Goal: Task Accomplishment & Management: Use online tool/utility

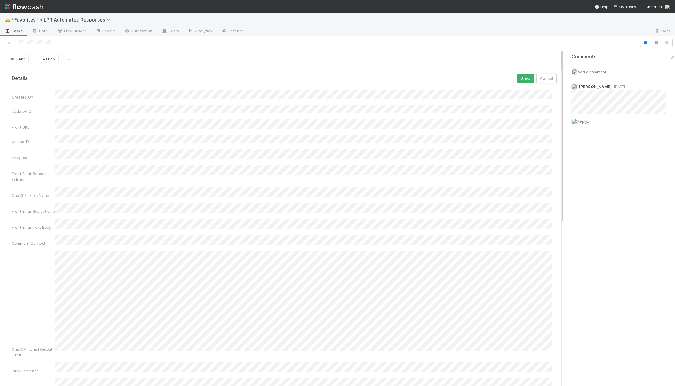
click at [545, 79] on button "Cancel" at bounding box center [546, 79] width 20 height 10
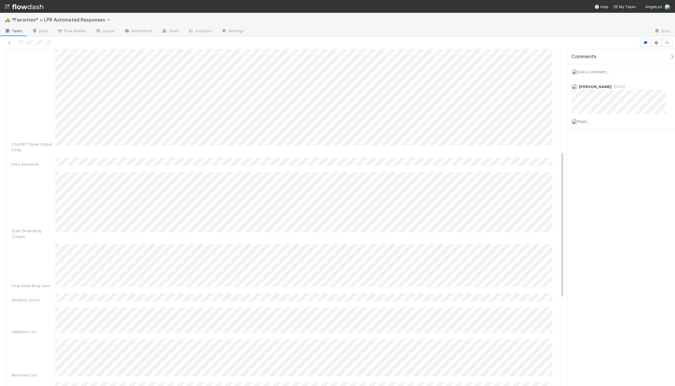
scroll to position [232, 0]
click at [53, 304] on div "Additions List" at bounding box center [284, 317] width 545 height 27
click at [53, 325] on div "Additions List" at bounding box center [34, 328] width 44 height 6
click at [259, 294] on div "Created On Updated On Front URL Unique ID Assignee Front Email Sender Extract C…" at bounding box center [284, 168] width 545 height 629
click at [49, 268] on div "Created On Updated On Front URL Unique ID Assignee Front Email Sender Extract C…" at bounding box center [284, 168] width 545 height 629
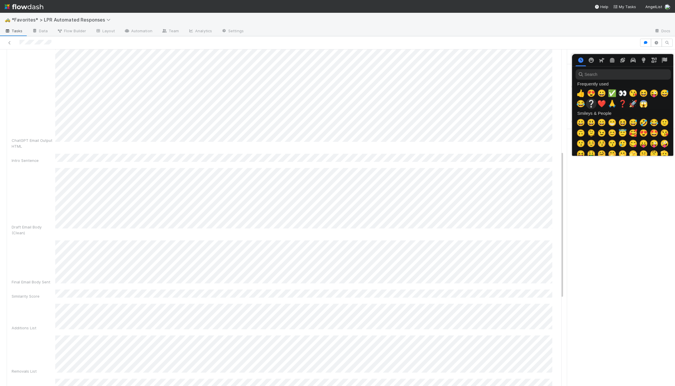
scroll to position [0, 2]
drag, startPoint x: 579, startPoint y: 94, endPoint x: 547, endPoint y: 36, distance: 66.8
click at [579, 94] on span "👍" at bounding box center [579, 93] width 9 height 8
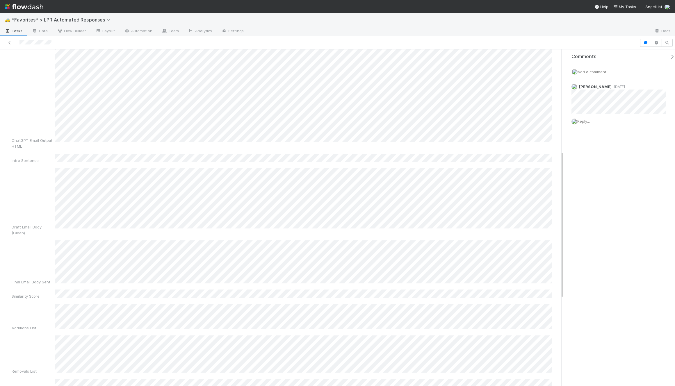
click at [548, 23] on div "🚕 *Favorites* > LPR Automated Responses" at bounding box center [337, 20] width 675 height 14
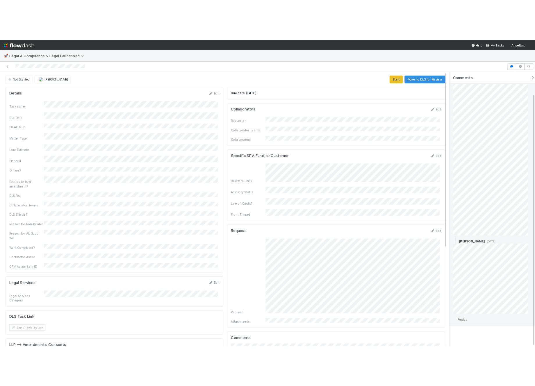
scroll to position [30, 0]
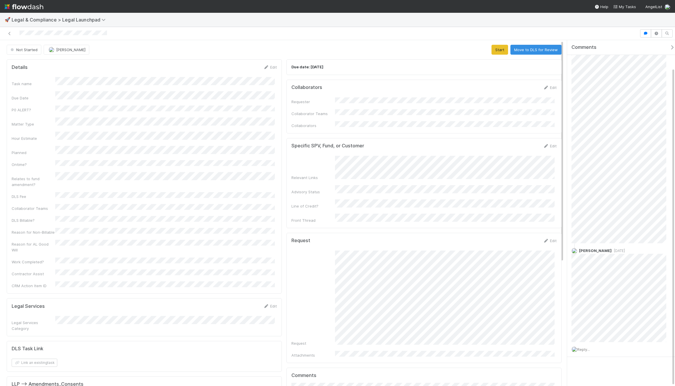
click at [371, 49] on div "Not Started Chanelle Blackie Start Move to DLS for Review" at bounding box center [284, 50] width 555 height 10
click at [468, 12] on nav "Help My Tasks AngelList" at bounding box center [337, 6] width 675 height 13
click at [438, 33] on div at bounding box center [319, 33] width 635 height 8
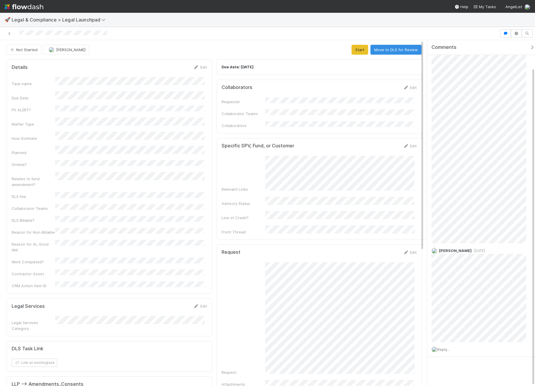
click at [325, 117] on div "Requester Collaborator Teams Collaborators" at bounding box center [319, 112] width 195 height 31
click at [403, 87] on icon at bounding box center [406, 88] width 6 height 4
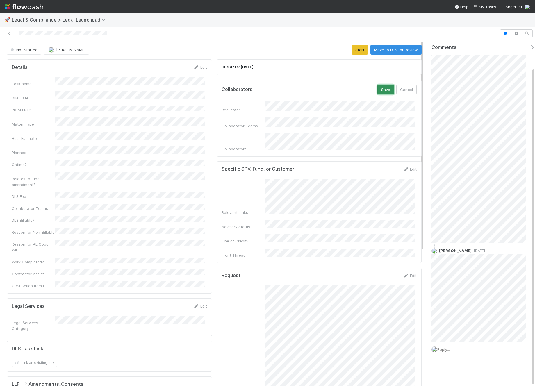
click at [384, 87] on button "Save" at bounding box center [385, 90] width 17 height 10
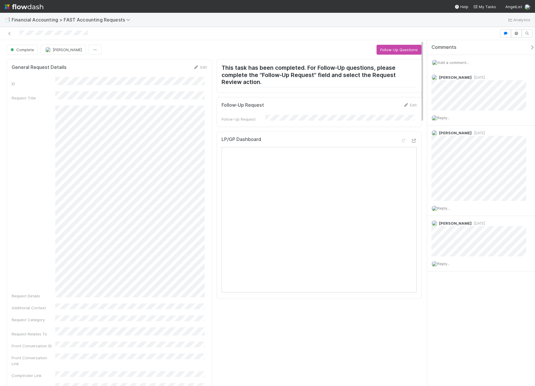
drag, startPoint x: 492, startPoint y: 293, endPoint x: 496, endPoint y: 278, distance: 15.5
click at [492, 293] on div "Comments Add a comment... Charlie Bell 2 days ago Reply... Don Walker 2 days ag…" at bounding box center [483, 170] width 112 height 260
click at [280, 25] on div "📑 Financial Accounting > FAST Accounting Requests Analytics" at bounding box center [267, 20] width 535 height 14
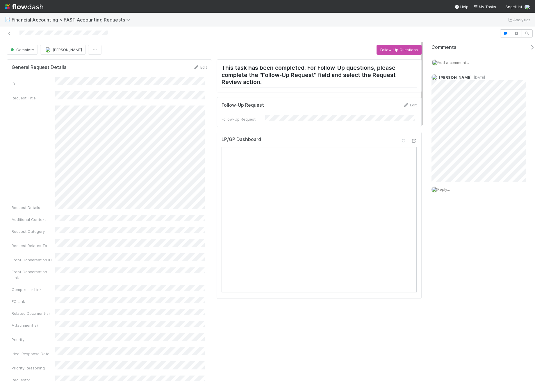
click at [461, 38] on div at bounding box center [267, 33] width 535 height 13
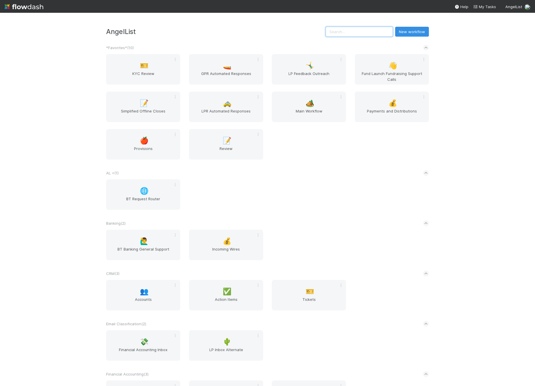
click at [366, 29] on input "text" at bounding box center [359, 32] width 67 height 10
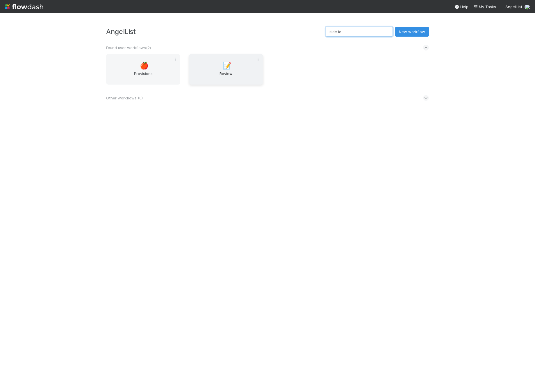
type input "side le"
click at [222, 70] on div "📝 Review" at bounding box center [226, 69] width 74 height 31
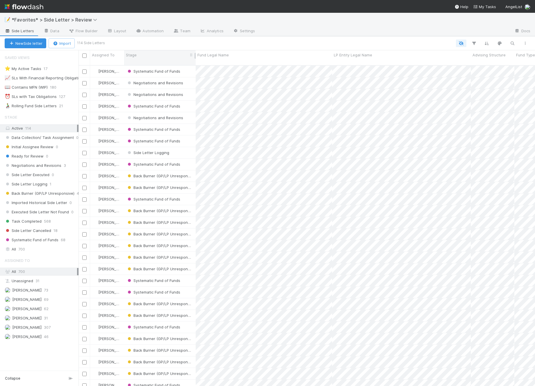
scroll to position [321, 452]
click at [141, 33] on link "Automation" at bounding box center [150, 31] width 38 height 9
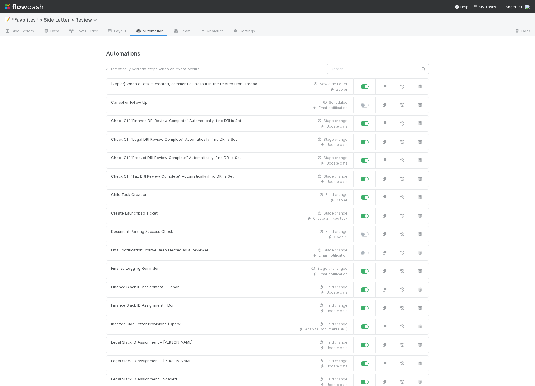
click at [88, 70] on div "📝 *Favorites* > Side Letter > Review Side Letters Data Flow Builder Layout Auto…" at bounding box center [267, 199] width 535 height 373
drag, startPoint x: 49, startPoint y: 142, endPoint x: 46, endPoint y: 134, distance: 8.2
click at [49, 142] on div "📝 *Favorites* > Side Letter > Review Side Letters Data Flow Builder Layout Auto…" at bounding box center [267, 199] width 535 height 373
click at [30, 29] on span "Side Letters" at bounding box center [19, 31] width 29 height 6
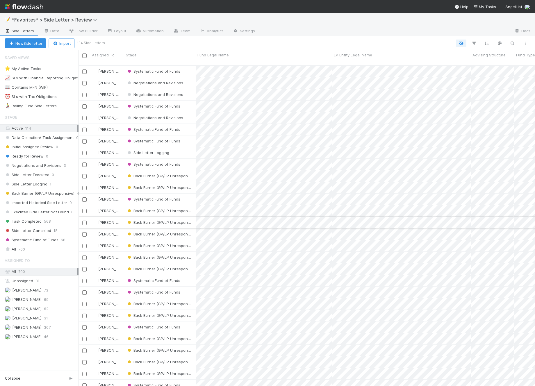
scroll to position [321, 452]
click at [158, 34] on link "Automation" at bounding box center [150, 31] width 38 height 9
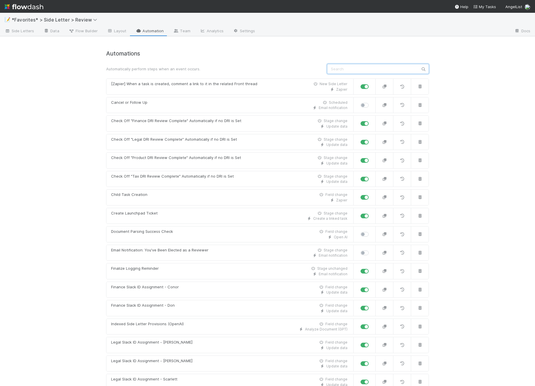
click at [375, 68] on input "text" at bounding box center [378, 69] width 102 height 10
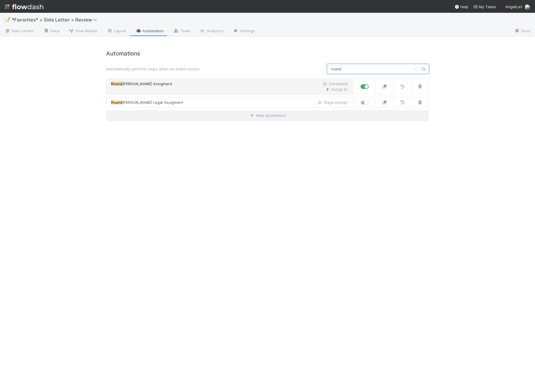
type input "round"
click at [190, 85] on div "Round Robin Assigment Scheduled" at bounding box center [229, 84] width 236 height 6
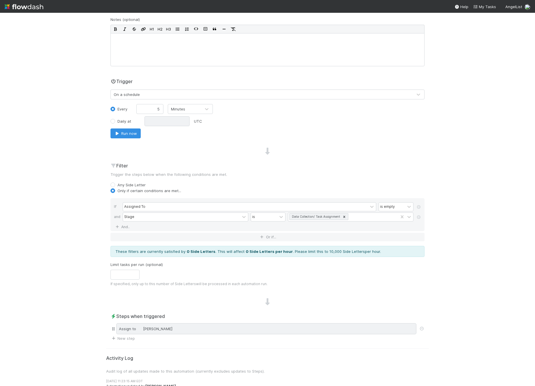
scroll to position [121, 0]
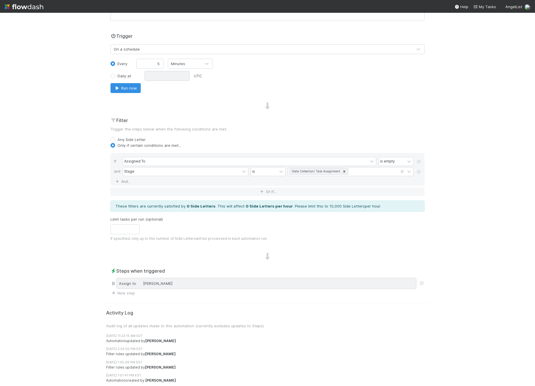
click at [172, 288] on div "Assign to Nick Stuart" at bounding box center [266, 283] width 300 height 11
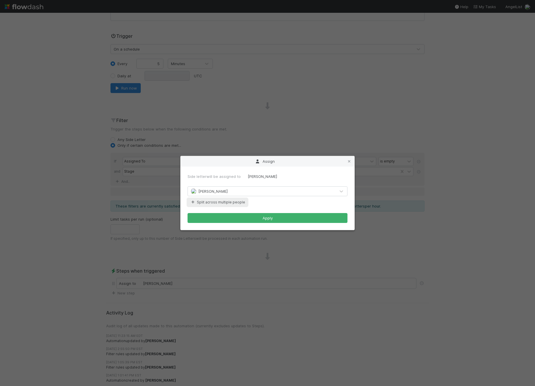
click at [233, 202] on button "Split across multiple people" at bounding box center [218, 203] width 60 height 8
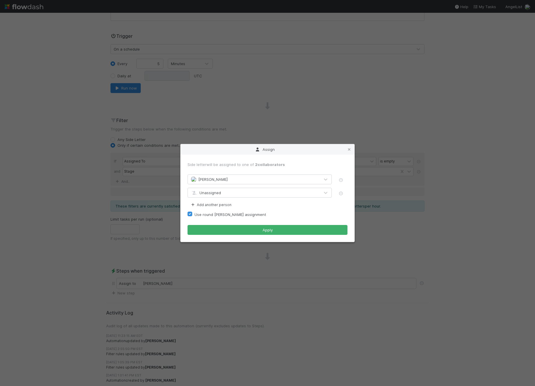
click at [260, 192] on div "Unassigned" at bounding box center [254, 192] width 132 height 9
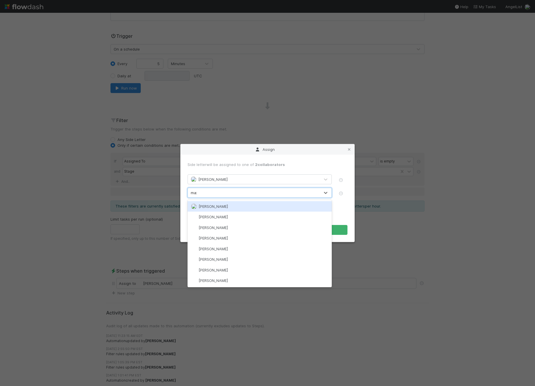
type input "maxim"
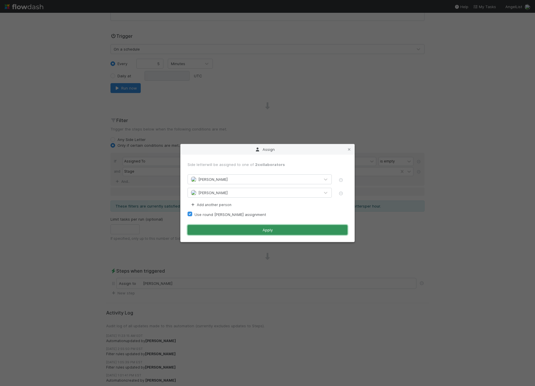
click at [317, 230] on button "Apply" at bounding box center [268, 230] width 160 height 10
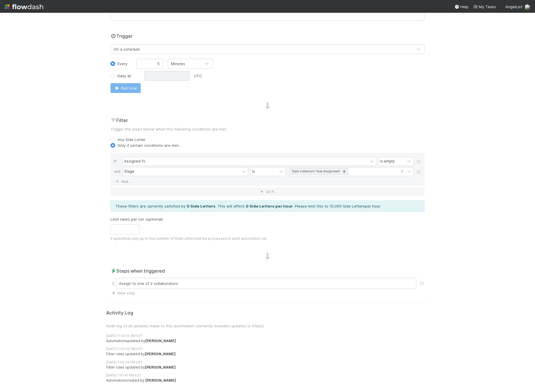
scroll to position [0, 0]
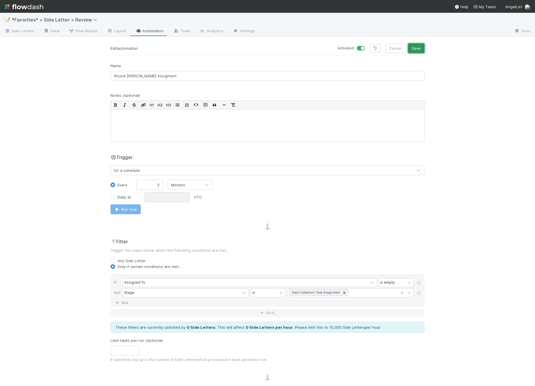
click at [421, 47] on button "Save" at bounding box center [416, 48] width 17 height 10
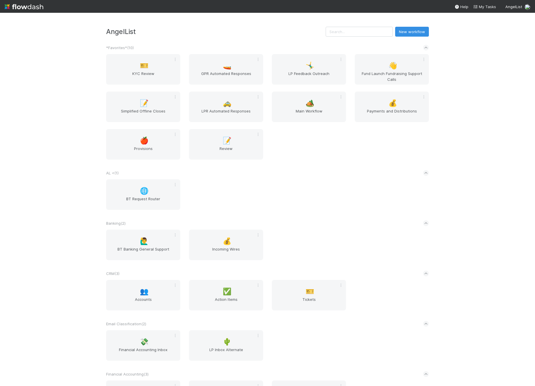
drag, startPoint x: 353, startPoint y: 38, endPoint x: 354, endPoint y: 34, distance: 4.1
click at [354, 34] on input "text" at bounding box center [359, 32] width 67 height 10
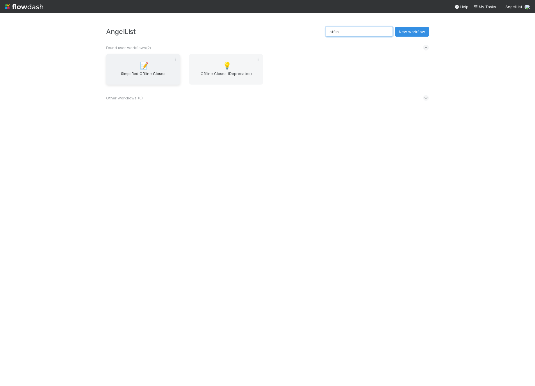
type input "offlin"
click at [138, 84] on div "📝 Simplified Offline Closes" at bounding box center [143, 69] width 74 height 31
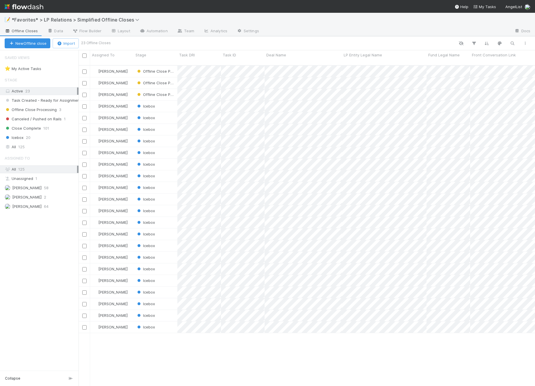
scroll to position [321, 452]
click at [152, 29] on link "Automation" at bounding box center [154, 31] width 38 height 9
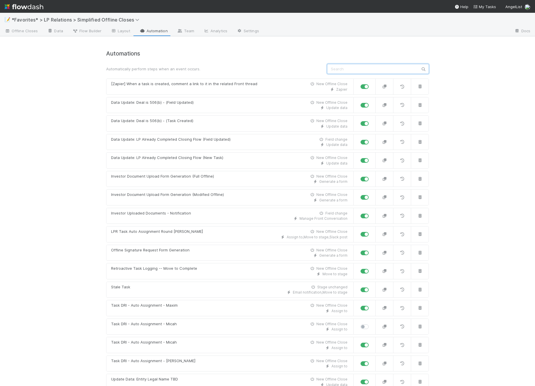
click at [377, 65] on input "text" at bounding box center [378, 69] width 102 height 10
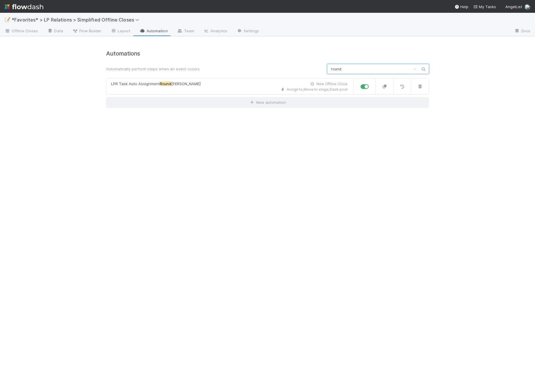
type input "round"
click at [213, 76] on div "Automations Automatically perform steps when an event occurs. round LPR Task Au…" at bounding box center [267, 79] width 323 height 58
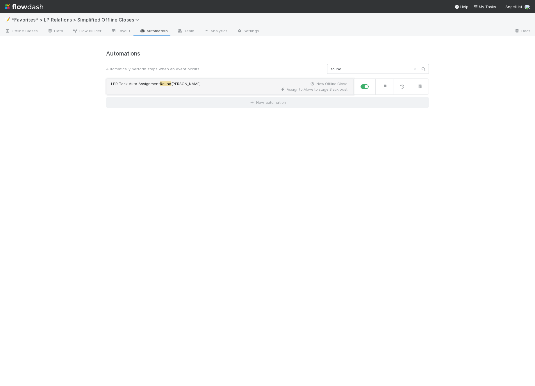
click at [206, 84] on div "LPR Task Auto Assignment Round Robin New Offline Close" at bounding box center [229, 84] width 236 height 6
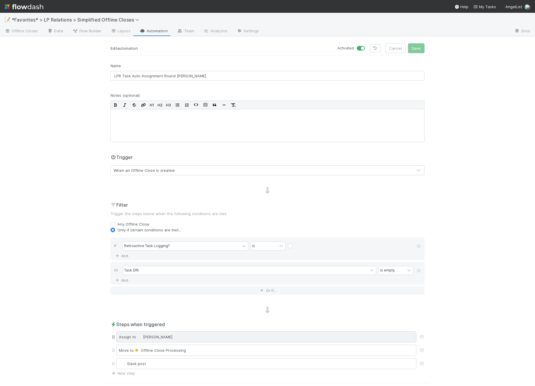
click at [182, 333] on div "Assign to Nick Stuart" at bounding box center [266, 336] width 300 height 11
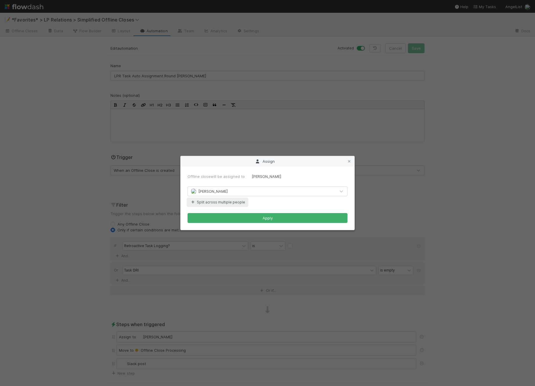
click at [237, 203] on button "Split across multiple people" at bounding box center [218, 203] width 60 height 8
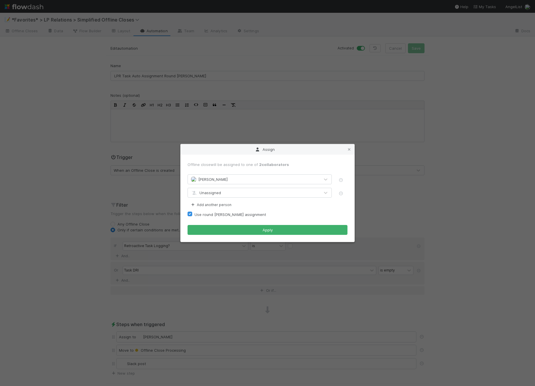
click at [236, 194] on div "Unassigned" at bounding box center [254, 192] width 132 height 9
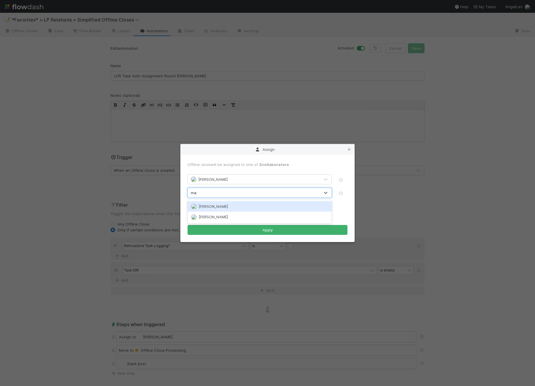
type input "maxim"
click at [234, 212] on div "[PERSON_NAME]" at bounding box center [260, 206] width 144 height 13
click at [235, 209] on div "[PERSON_NAME]" at bounding box center [260, 206] width 144 height 10
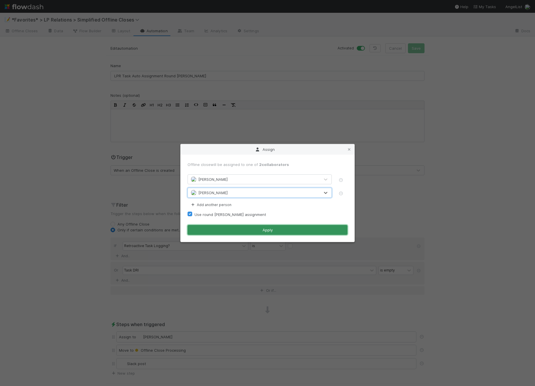
click at [250, 227] on button "Apply" at bounding box center [268, 230] width 160 height 10
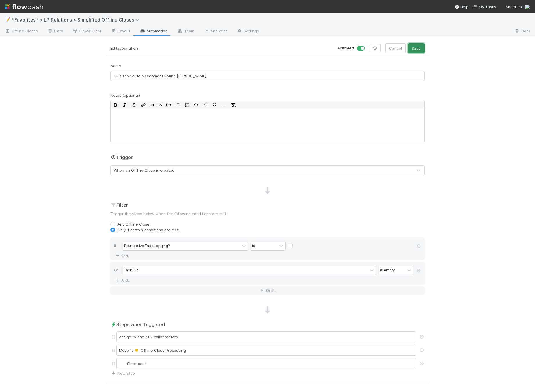
click at [417, 51] on button "Save" at bounding box center [416, 48] width 17 height 10
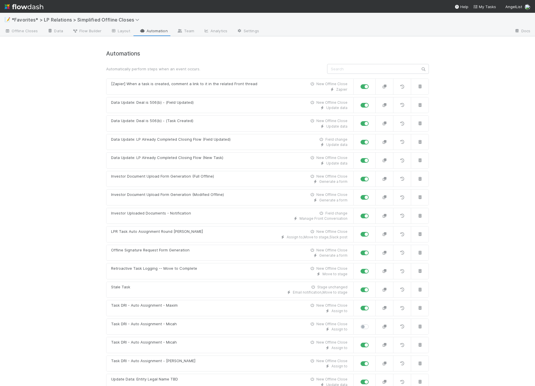
click at [90, 97] on div "📝 *Favorites* > LP Relations > Simplified Offline Closes Offline Closes Data Fl…" at bounding box center [267, 199] width 535 height 373
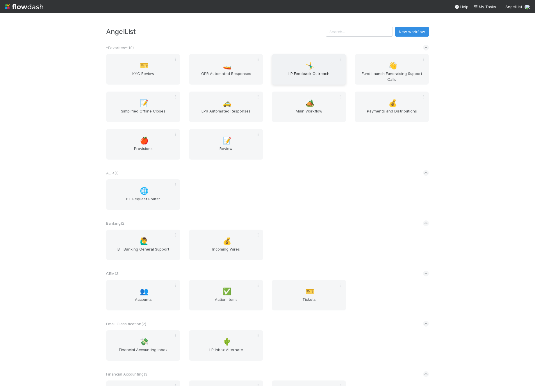
click at [315, 73] on span "LP Feedback Outreach" at bounding box center [308, 77] width 69 height 12
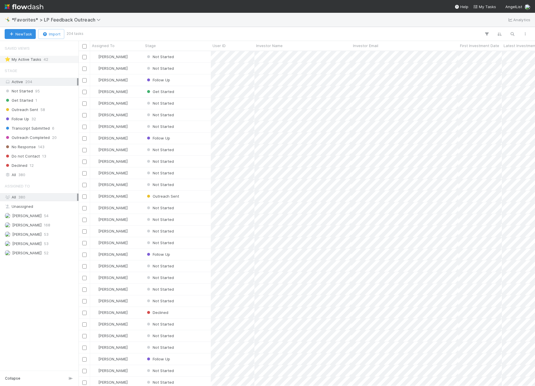
click at [33, 60] on div "⭐ My Active Tasks" at bounding box center [23, 59] width 37 height 7
click at [195, 58] on div "Not Started" at bounding box center [176, 56] width 67 height 11
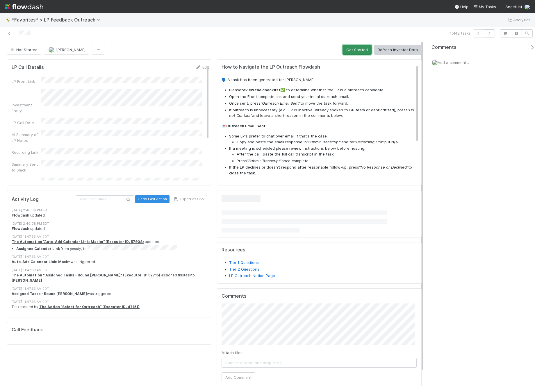
click at [358, 48] on button "Get Started" at bounding box center [356, 50] width 29 height 10
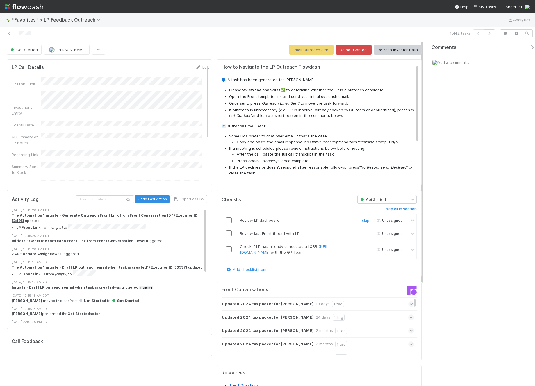
click at [227, 218] on input "checkbox" at bounding box center [229, 220] width 6 height 6
click at [228, 237] on td at bounding box center [229, 233] width 15 height 13
click at [226, 234] on input "checkbox" at bounding box center [229, 234] width 6 height 6
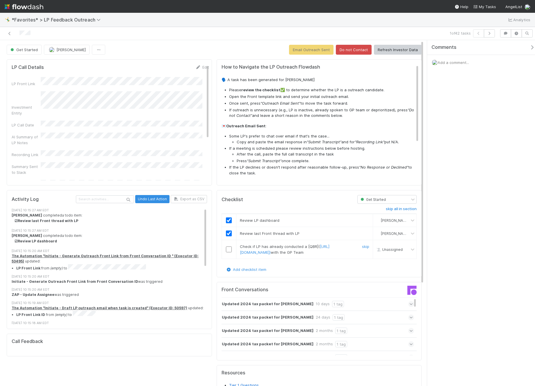
click at [227, 252] on input "checkbox" at bounding box center [229, 250] width 6 height 6
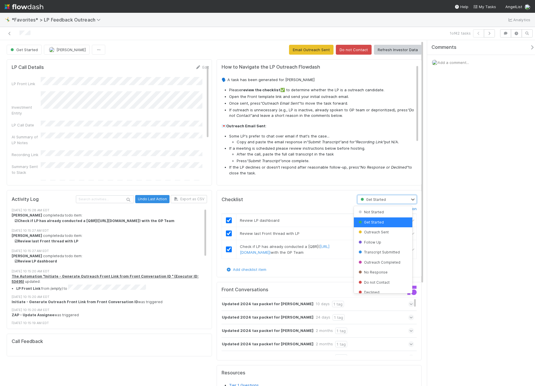
click at [373, 195] on div "Get Started" at bounding box center [386, 199] width 59 height 9
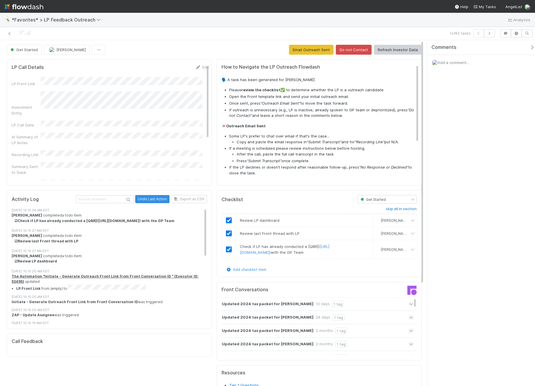
click at [373, 170] on li "If the LP declines or doesn’t respond after reasonable follow-up, press “No Res…" at bounding box center [324, 170] width 190 height 11
drag, startPoint x: 345, startPoint y: 58, endPoint x: 327, endPoint y: 82, distance: 29.2
click at [327, 82] on div "How to Navigate the LP Outreach Flowdash 🗣️ A task has been generated for [PERS…" at bounding box center [319, 288] width 210 height 462
click at [308, 48] on button "Email Outreach Sent" at bounding box center [311, 50] width 44 height 10
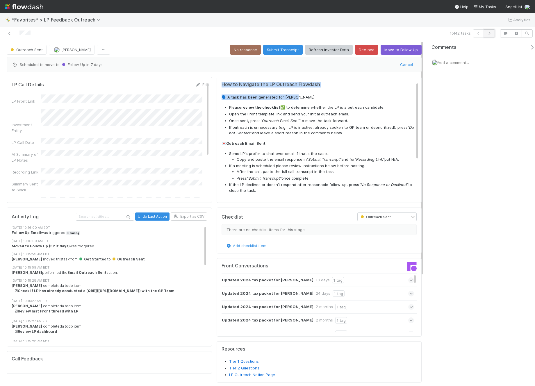
click at [489, 33] on icon "button" at bounding box center [489, 33] width 6 height 3
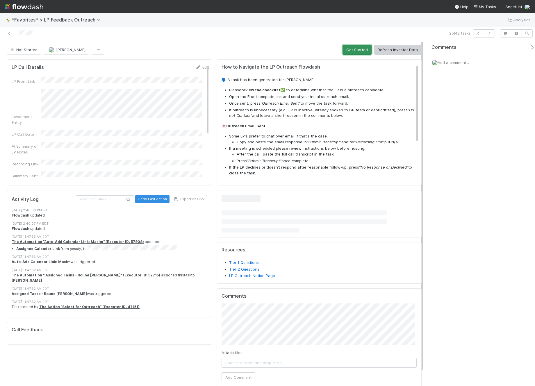
click at [356, 50] on button "Get Started" at bounding box center [356, 50] width 29 height 10
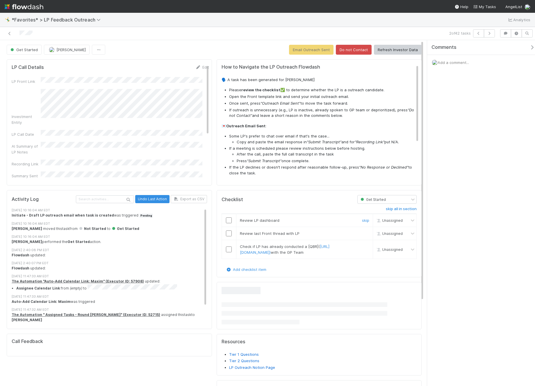
click at [227, 222] on input "checkbox" at bounding box center [229, 220] width 6 height 6
click at [228, 235] on input "checkbox" at bounding box center [229, 234] width 6 height 6
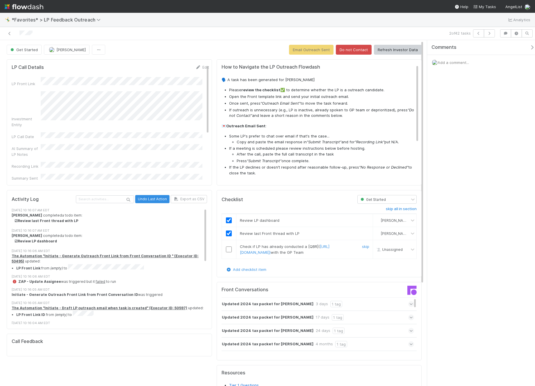
click at [228, 252] on input "checkbox" at bounding box center [229, 250] width 6 height 6
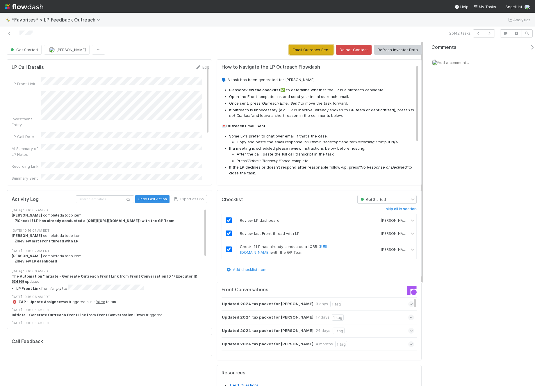
click at [315, 51] on button "Email Outreach Sent" at bounding box center [311, 50] width 44 height 10
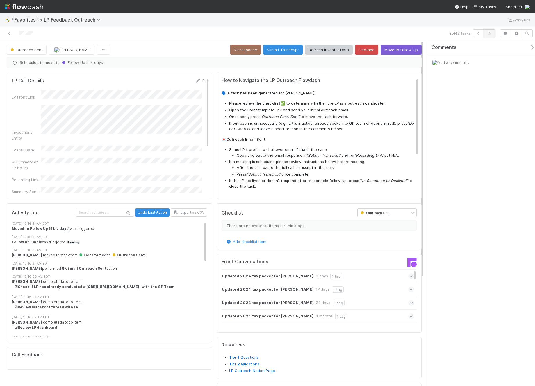
click at [492, 33] on button "button" at bounding box center [489, 33] width 11 height 8
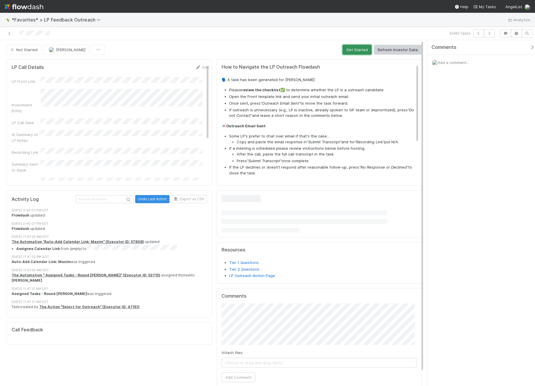
click at [351, 50] on button "Get Started" at bounding box center [356, 50] width 29 height 10
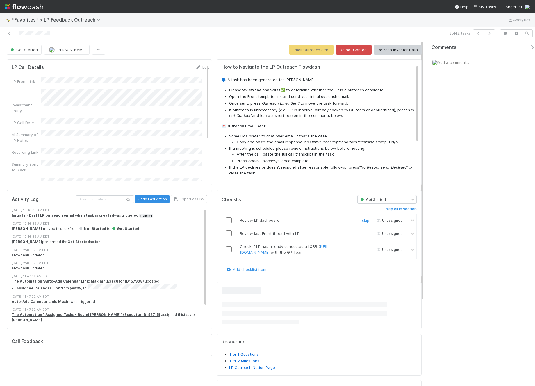
click at [227, 220] on input "checkbox" at bounding box center [229, 220] width 6 height 6
click at [228, 235] on input "checkbox" at bounding box center [229, 234] width 6 height 6
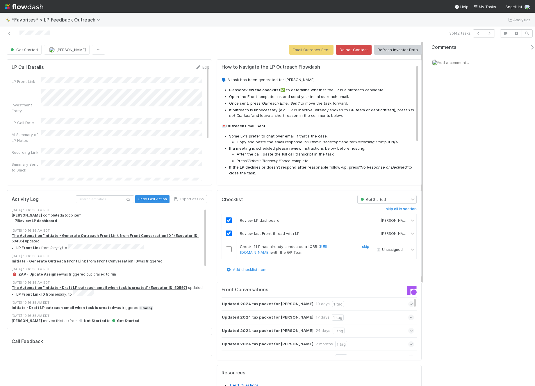
click at [228, 256] on td at bounding box center [229, 249] width 15 height 19
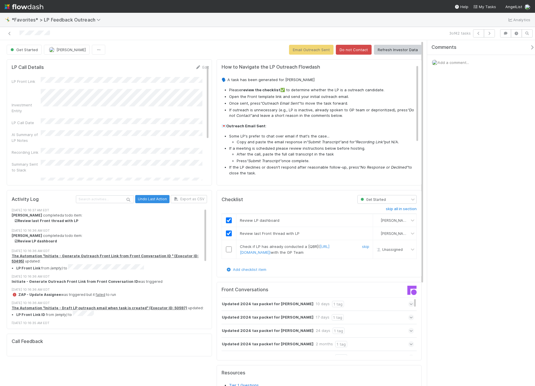
click at [229, 251] on input "checkbox" at bounding box center [229, 250] width 6 height 6
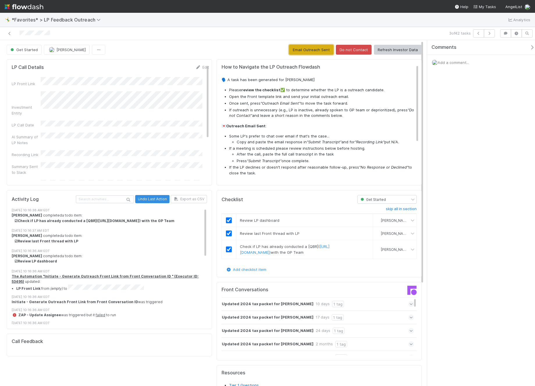
click at [315, 52] on button "Email Outreach Sent" at bounding box center [311, 50] width 44 height 10
click at [490, 34] on icon "button" at bounding box center [489, 33] width 6 height 3
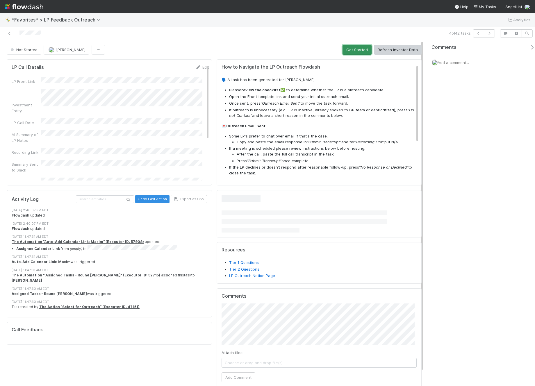
click at [358, 51] on button "Get Started" at bounding box center [356, 50] width 29 height 10
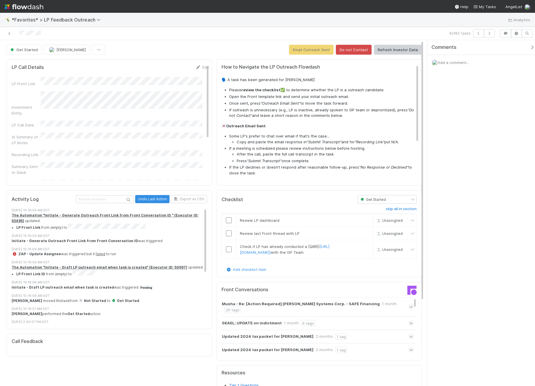
drag, startPoint x: 320, startPoint y: 33, endPoint x: 320, endPoint y: 36, distance: 3.5
click at [320, 36] on div "4 of 42 tasks" at bounding box center [374, 33] width 247 height 8
click at [321, 39] on div "4 of 42 tasks" at bounding box center [267, 33] width 535 height 13
click at [231, 219] on div at bounding box center [229, 220] width 14 height 6
click at [227, 223] on input "checkbox" at bounding box center [229, 220] width 6 height 6
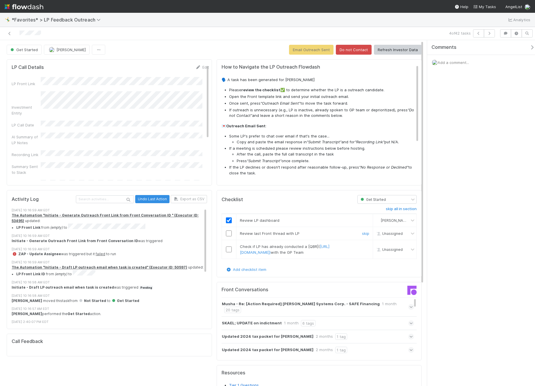
click at [227, 235] on input "checkbox" at bounding box center [229, 234] width 6 height 6
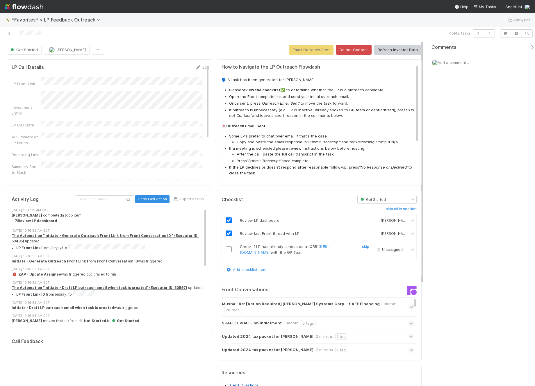
click at [226, 252] on input "checkbox" at bounding box center [229, 250] width 6 height 6
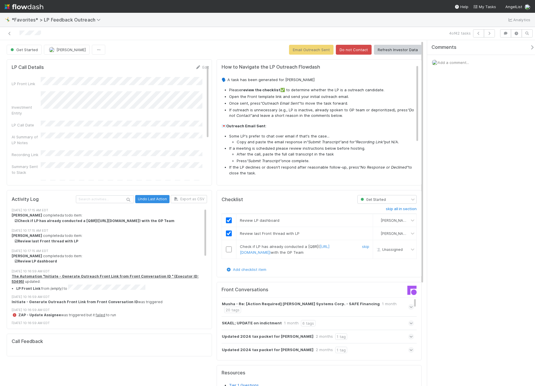
drag, startPoint x: 227, startPoint y: 251, endPoint x: 263, endPoint y: 184, distance: 76.7
click at [227, 251] on input "checkbox" at bounding box center [229, 250] width 6 height 6
click at [309, 51] on button "Email Outreach Sent" at bounding box center [311, 50] width 44 height 10
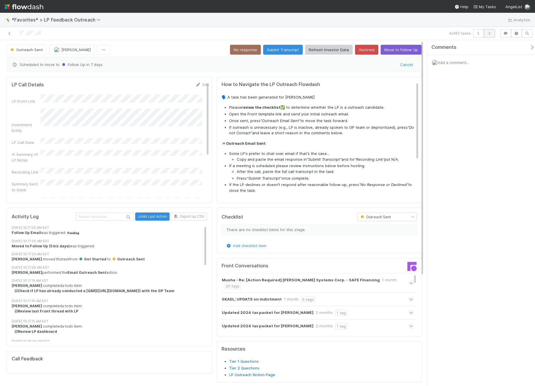
click at [489, 33] on icon "button" at bounding box center [489, 33] width 6 height 3
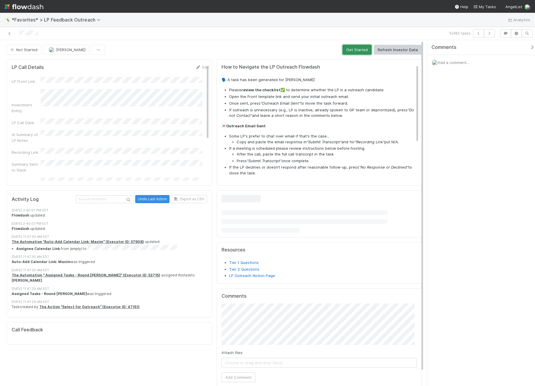
click at [358, 51] on button "Get Started" at bounding box center [356, 50] width 29 height 10
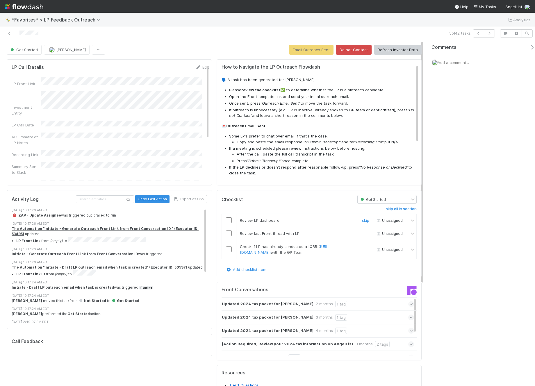
click at [228, 219] on input "checkbox" at bounding box center [229, 220] width 6 height 6
click at [227, 235] on input "checkbox" at bounding box center [229, 234] width 6 height 6
click at [228, 250] on input "checkbox" at bounding box center [229, 250] width 6 height 6
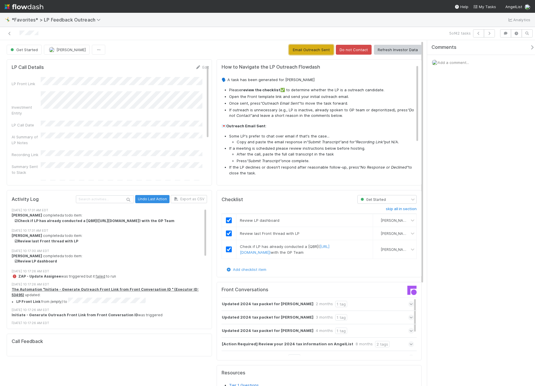
click at [315, 49] on button "Email Outreach Sent" at bounding box center [311, 50] width 44 height 10
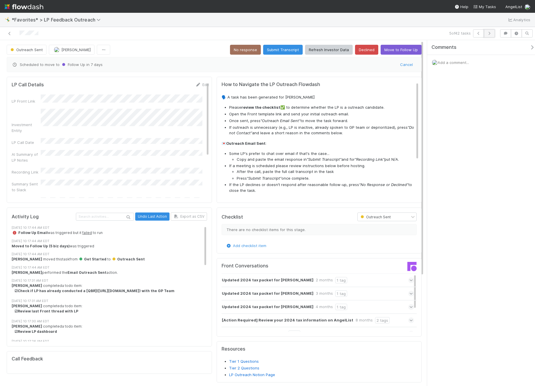
click at [490, 34] on icon "button" at bounding box center [489, 33] width 6 height 3
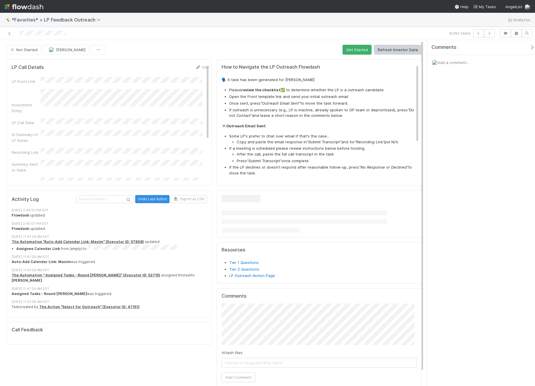
click at [357, 55] on div "Not Started [PERSON_NAME] Get Started Refresh Investor Data LP Call Details Edi…" at bounding box center [214, 223] width 428 height 356
click at [355, 50] on button "Get Started" at bounding box center [356, 50] width 29 height 10
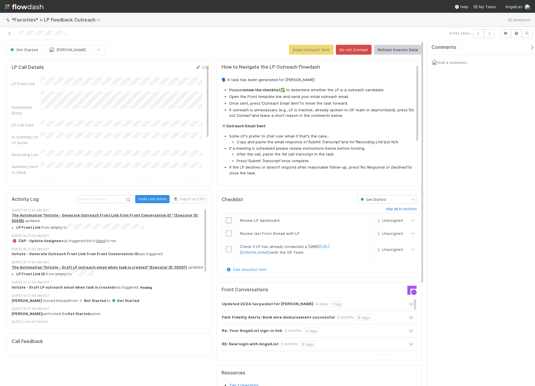
click at [308, 23] on div "🤸‍♂️ *Favorites* > LP Feedback Outreach Analytics" at bounding box center [267, 20] width 535 height 14
click at [313, 32] on div "6 of 42 tasks" at bounding box center [374, 33] width 247 height 8
click at [308, 55] on div "Get Started [PERSON_NAME] Email Outreach Sent Do not Contact Refresh Investor D…" at bounding box center [214, 284] width 428 height 479
click at [228, 217] on input "checkbox" at bounding box center [229, 220] width 6 height 6
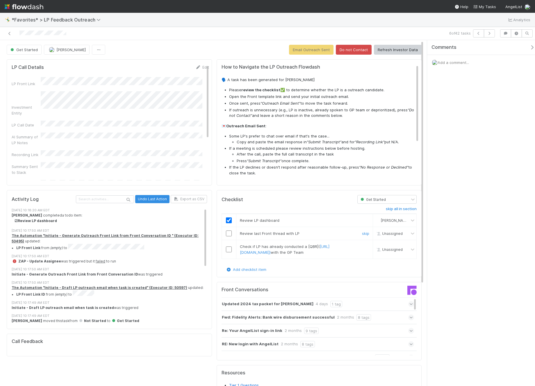
click at [226, 233] on input "checkbox" at bounding box center [229, 234] width 6 height 6
click at [227, 251] on input "checkbox" at bounding box center [229, 250] width 6 height 6
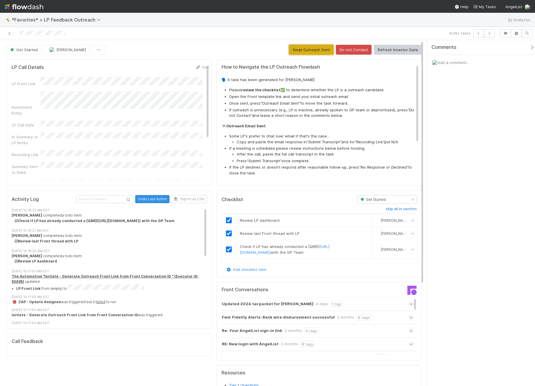
click at [313, 51] on button "Email Outreach Sent" at bounding box center [311, 50] width 44 height 10
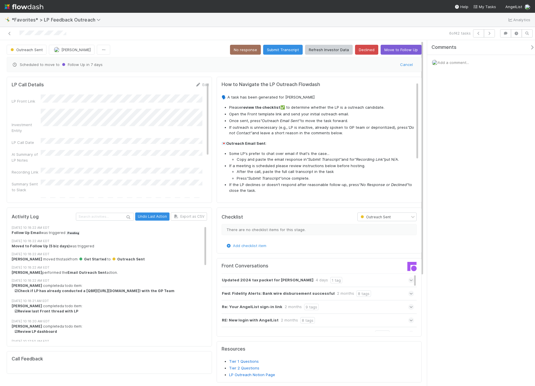
click at [290, 28] on div "6 of 42 tasks" at bounding box center [267, 33] width 535 height 13
click at [478, 34] on icon "button" at bounding box center [479, 33] width 6 height 3
click at [490, 32] on icon "button" at bounding box center [489, 33] width 6 height 3
click at [490, 33] on icon "button" at bounding box center [489, 33] width 6 height 3
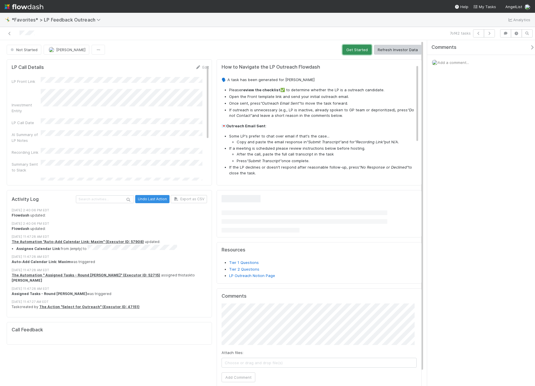
click at [355, 47] on button "Get Started" at bounding box center [356, 50] width 29 height 10
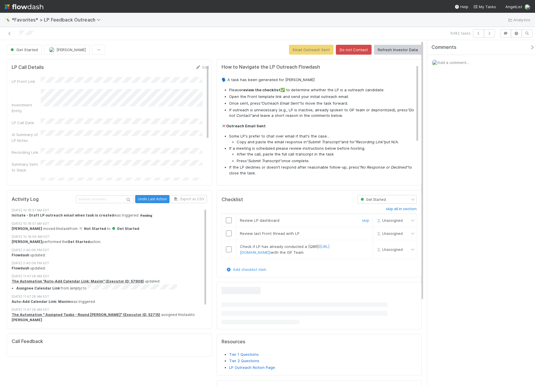
drag, startPoint x: 227, startPoint y: 221, endPoint x: 227, endPoint y: 224, distance: 3.3
click at [227, 221] on input "checkbox" at bounding box center [229, 220] width 6 height 6
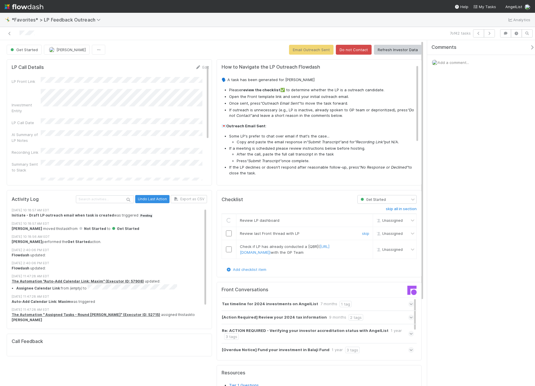
click at [228, 235] on input "checkbox" at bounding box center [229, 234] width 6 height 6
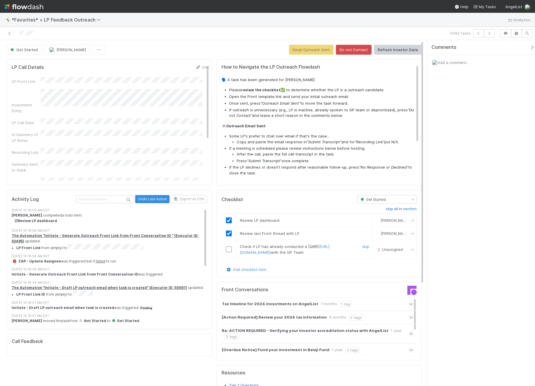
click at [227, 257] on td at bounding box center [229, 249] width 15 height 19
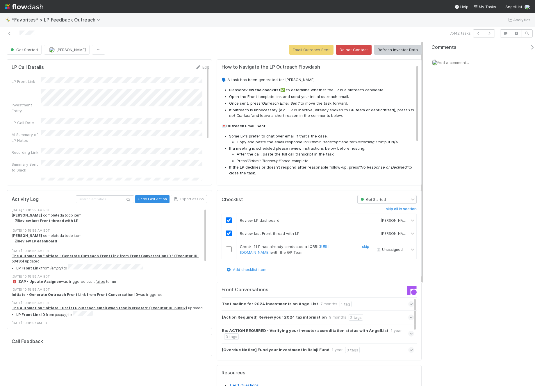
click at [227, 252] on input "checkbox" at bounding box center [229, 250] width 6 height 6
checkbox input "true"
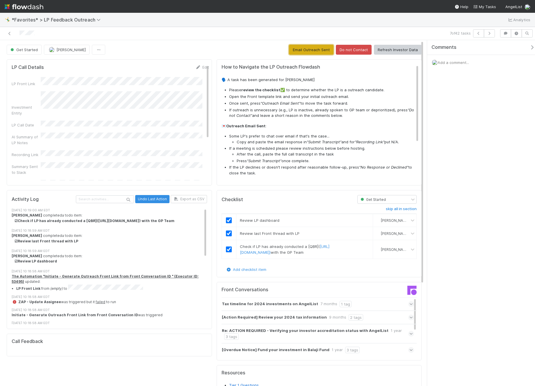
click at [310, 47] on button "Email Outreach Sent" at bounding box center [311, 50] width 44 height 10
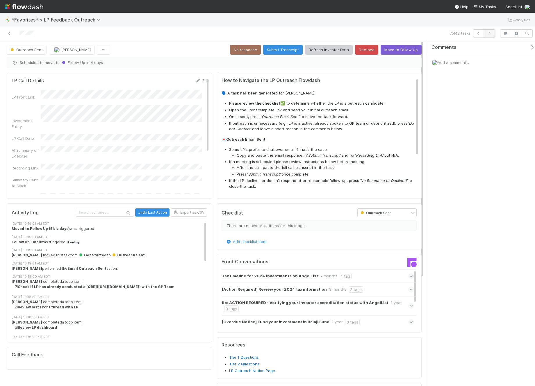
click at [492, 34] on button "button" at bounding box center [489, 33] width 11 height 8
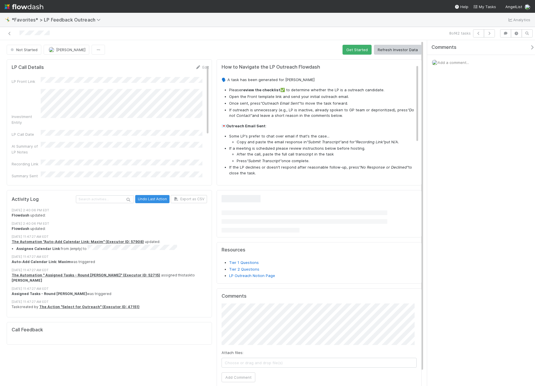
click at [346, 55] on div "Not Started [PERSON_NAME] Get Started Refresh Investor Data LP Call Details Edi…" at bounding box center [214, 223] width 428 height 356
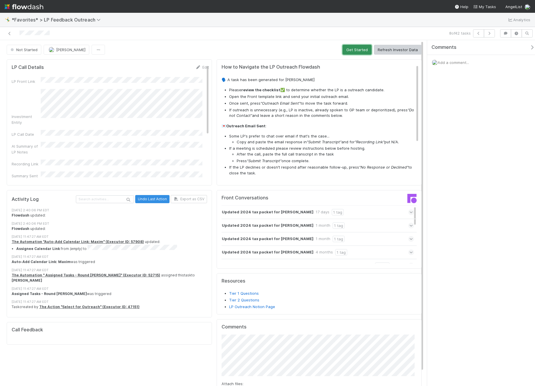
click at [348, 50] on button "Get Started" at bounding box center [356, 50] width 29 height 10
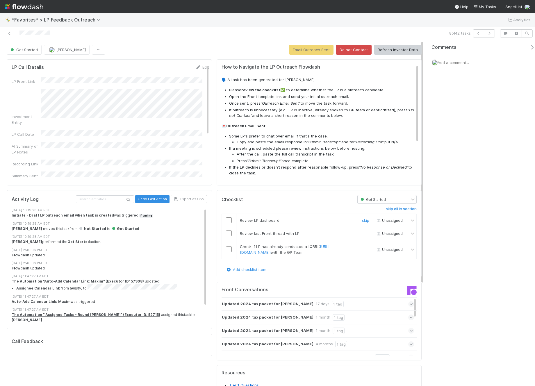
click at [226, 219] on input "checkbox" at bounding box center [229, 220] width 6 height 6
click at [226, 235] on input "checkbox" at bounding box center [229, 234] width 6 height 6
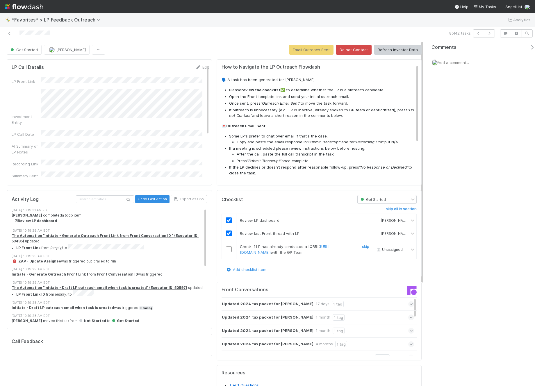
click at [228, 252] on input "checkbox" at bounding box center [229, 250] width 6 height 6
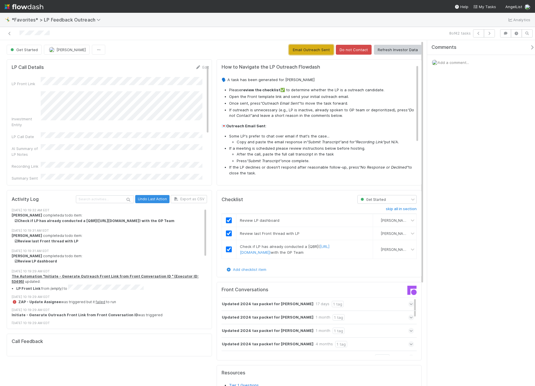
click at [320, 47] on button "Email Outreach Sent" at bounding box center [311, 50] width 44 height 10
click at [489, 35] on icon "button" at bounding box center [489, 33] width 6 height 3
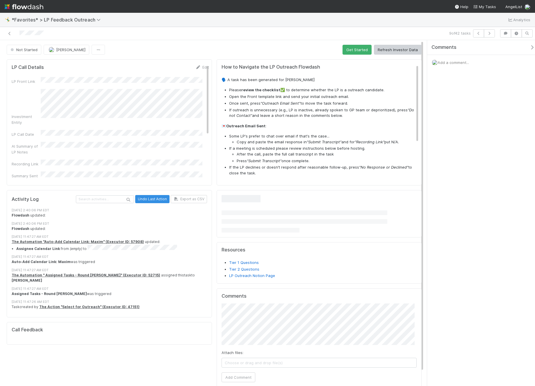
click at [357, 42] on div "Not Started [PERSON_NAME] Get Started Refresh Investor Data LP Call Details Edi…" at bounding box center [214, 220] width 428 height 361
click at [356, 46] on button "Get Started" at bounding box center [356, 50] width 29 height 10
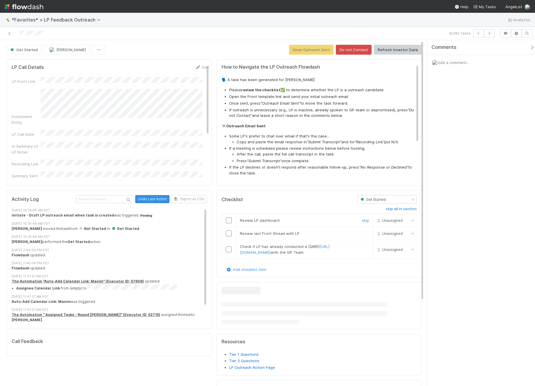
click at [226, 217] on input "checkbox" at bounding box center [229, 220] width 6 height 6
click at [227, 231] on input "checkbox" at bounding box center [229, 234] width 6 height 6
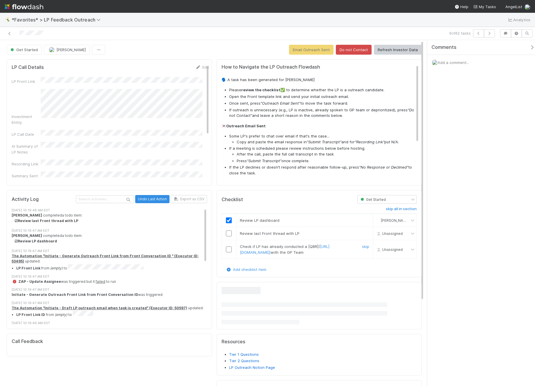
click at [227, 252] on input "checkbox" at bounding box center [229, 250] width 6 height 6
checkbox input "true"
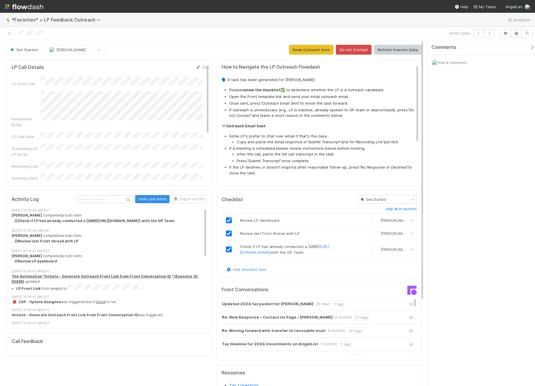
click at [289, 83] on p "🗣️ A task has been generated for [PERSON_NAME]" at bounding box center [320, 80] width 197 height 6
click at [262, 40] on div "Get Started [PERSON_NAME] Email Outreach Sent Do not Contact Refresh Investor D…" at bounding box center [214, 282] width 428 height 484
click at [324, 50] on button "Email Outreach Sent" at bounding box center [311, 50] width 44 height 10
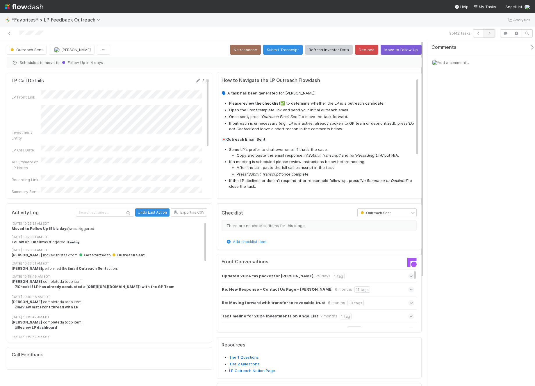
click at [494, 31] on button "button" at bounding box center [489, 33] width 11 height 8
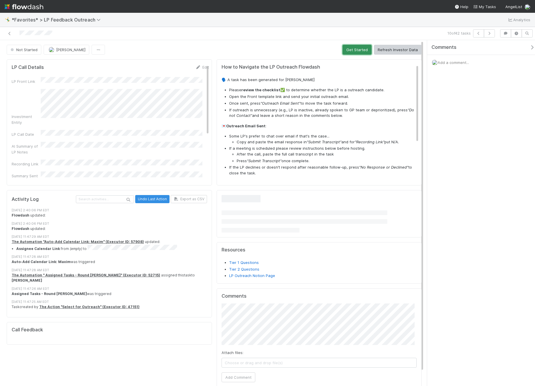
click at [350, 50] on button "Get Started" at bounding box center [356, 50] width 29 height 10
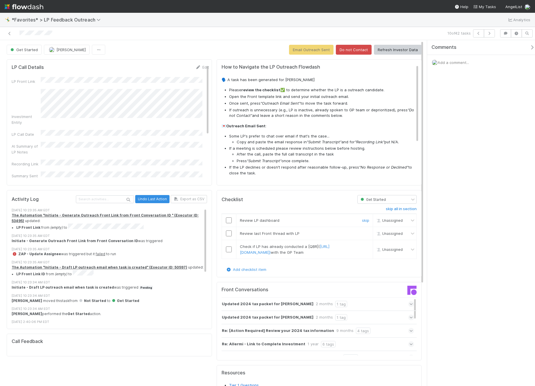
click at [228, 222] on input "checkbox" at bounding box center [229, 220] width 6 height 6
click at [229, 231] on input "checkbox" at bounding box center [229, 234] width 6 height 6
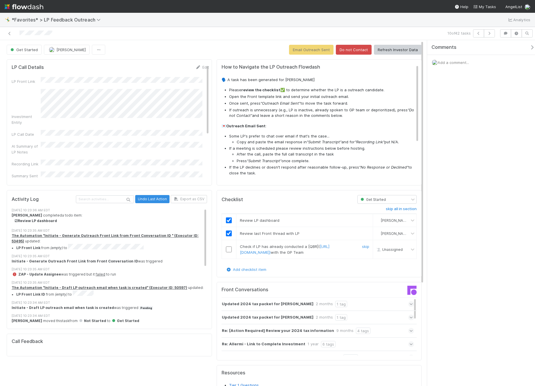
click at [228, 252] on input "checkbox" at bounding box center [229, 250] width 6 height 6
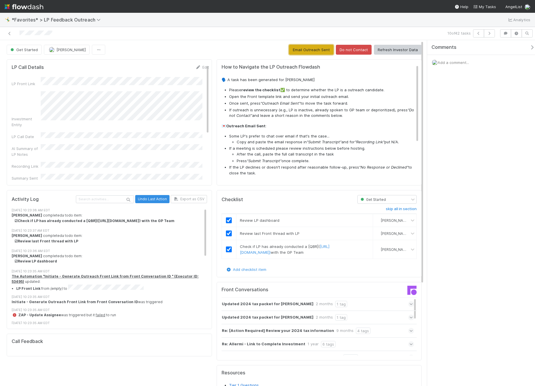
click at [317, 50] on button "Email Outreach Sent" at bounding box center [311, 50] width 44 height 10
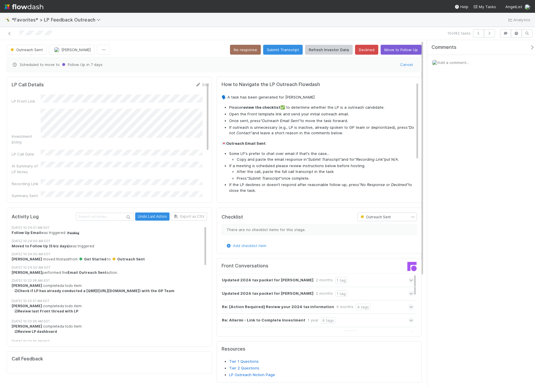
click at [326, 22] on div "🤸‍♂️ *Favorites* > LP Feedback Outreach Analytics" at bounding box center [267, 20] width 535 height 14
click at [492, 33] on button "button" at bounding box center [489, 33] width 11 height 8
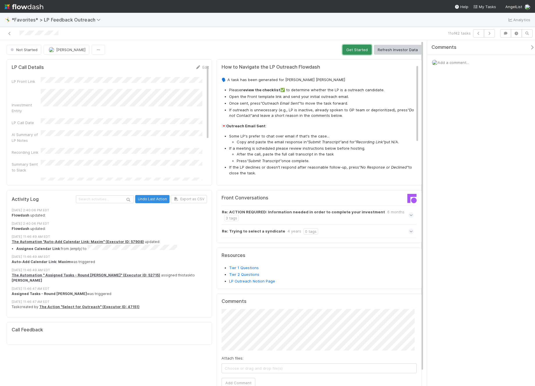
click at [349, 50] on button "Get Started" at bounding box center [356, 50] width 29 height 10
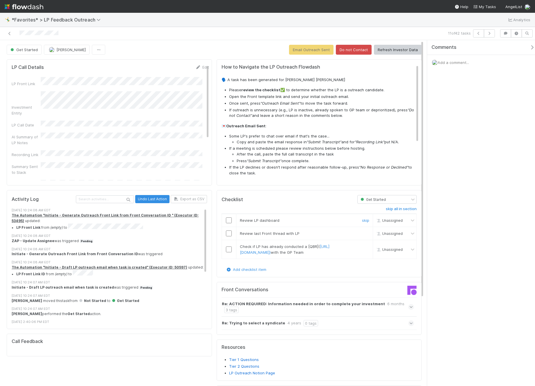
click at [224, 223] on td at bounding box center [229, 220] width 15 height 13
click at [227, 219] on input "checkbox" at bounding box center [229, 220] width 6 height 6
drag, startPoint x: 228, startPoint y: 232, endPoint x: 230, endPoint y: 245, distance: 13.3
click at [228, 232] on input "checkbox" at bounding box center [229, 234] width 6 height 6
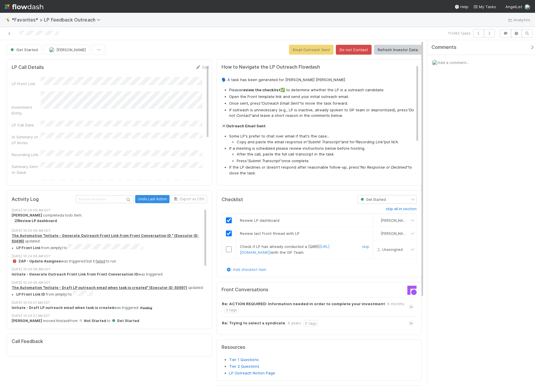
drag, startPoint x: 229, startPoint y: 254, endPoint x: 230, endPoint y: 249, distance: 5.0
click at [229, 252] on input "checkbox" at bounding box center [229, 250] width 6 height 6
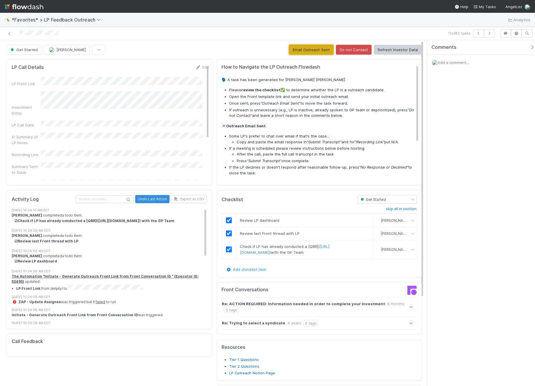
click at [304, 47] on button "Email Outreach Sent" at bounding box center [311, 50] width 44 height 10
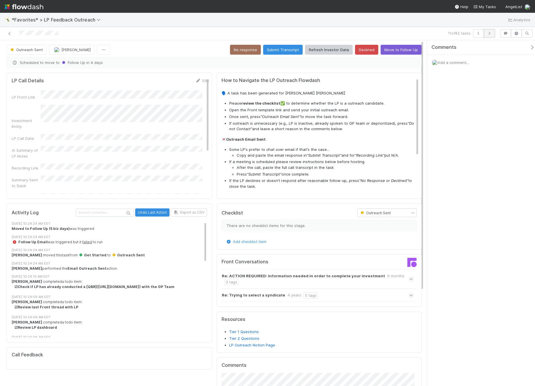
click at [494, 33] on button "button" at bounding box center [489, 33] width 11 height 8
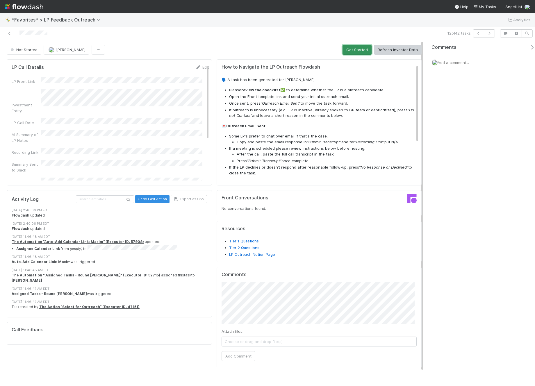
click at [357, 53] on button "Get Started" at bounding box center [356, 50] width 29 height 10
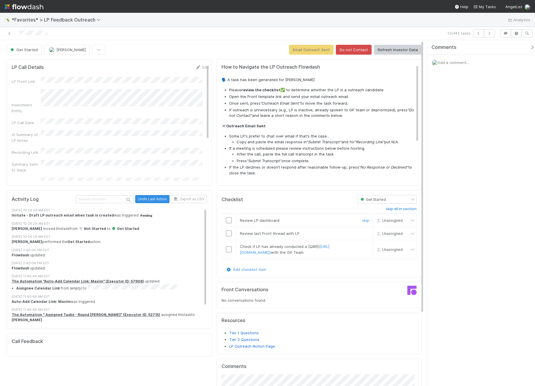
click at [226, 218] on input "checkbox" at bounding box center [229, 220] width 6 height 6
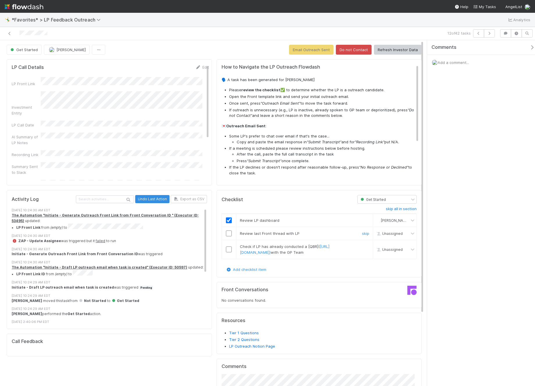
drag, startPoint x: 226, startPoint y: 232, endPoint x: 227, endPoint y: 242, distance: 10.2
click at [226, 232] on input "checkbox" at bounding box center [229, 234] width 6 height 6
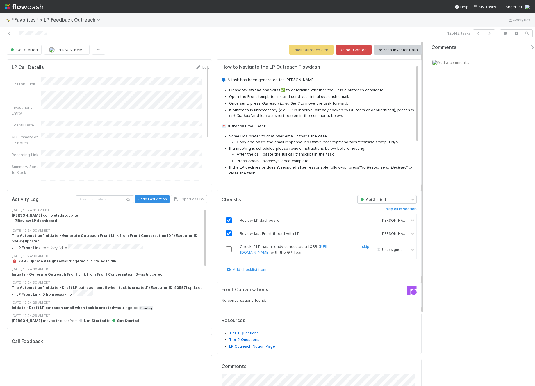
drag, startPoint x: 226, startPoint y: 253, endPoint x: 237, endPoint y: 208, distance: 46.3
click at [226, 252] on input "checkbox" at bounding box center [229, 250] width 6 height 6
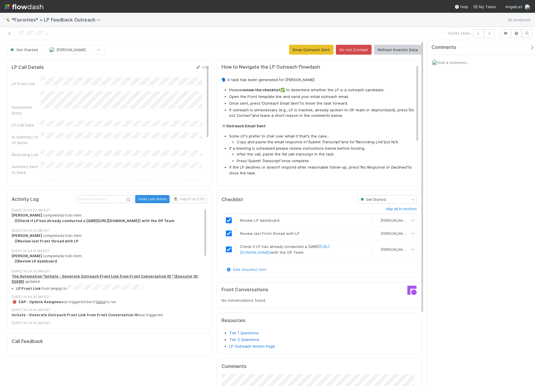
click at [301, 25] on div "🤸‍♂️ *Favorites* > LP Feedback Outreach Analytics" at bounding box center [267, 20] width 535 height 14
click at [255, 35] on div "12 of 42 tasks" at bounding box center [374, 33] width 247 height 8
click at [314, 48] on button "Email Outreach Sent" at bounding box center [311, 50] width 44 height 10
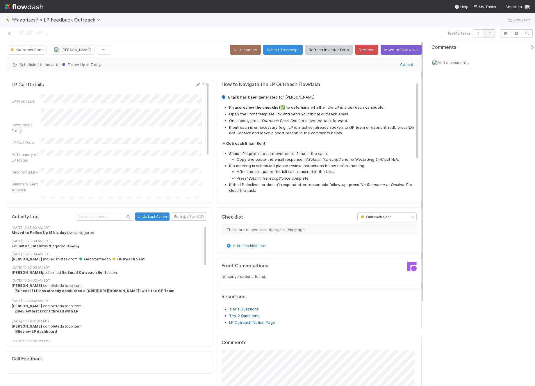
click at [488, 33] on icon "button" at bounding box center [489, 33] width 6 height 3
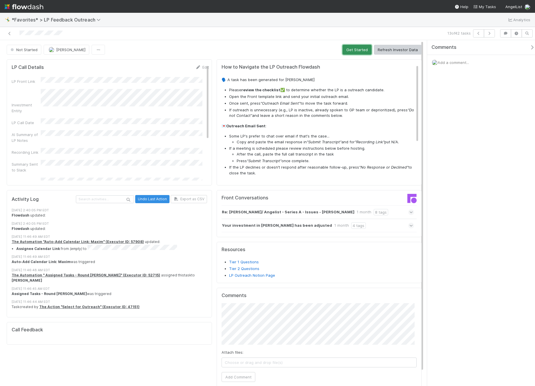
click at [349, 50] on button "Get Started" at bounding box center [356, 50] width 29 height 10
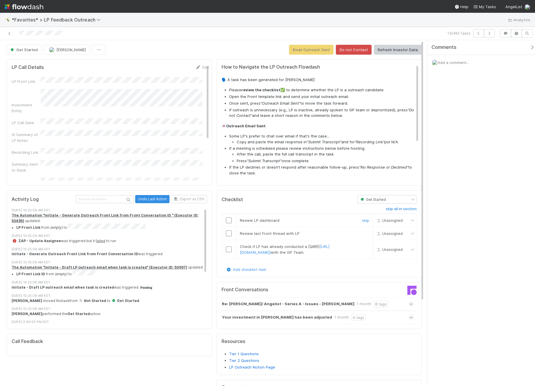
click at [226, 223] on input "checkbox" at bounding box center [229, 220] width 6 height 6
click at [227, 234] on input "checkbox" at bounding box center [229, 234] width 6 height 6
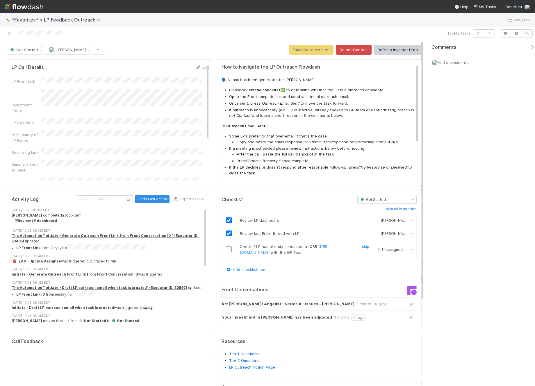
click at [229, 252] on input "checkbox" at bounding box center [229, 250] width 6 height 6
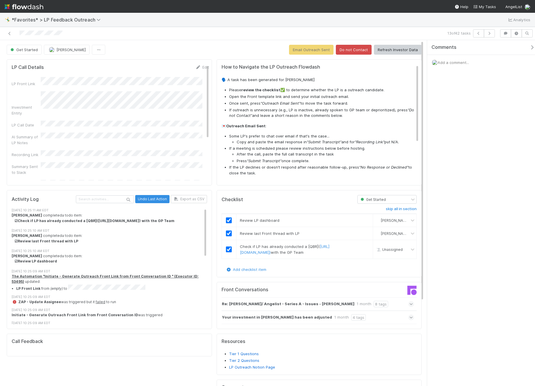
checkbox input "true"
click at [330, 31] on div "13 of 42 tasks" at bounding box center [374, 33] width 247 height 8
click at [305, 48] on button "Email Outreach Sent" at bounding box center [311, 50] width 44 height 10
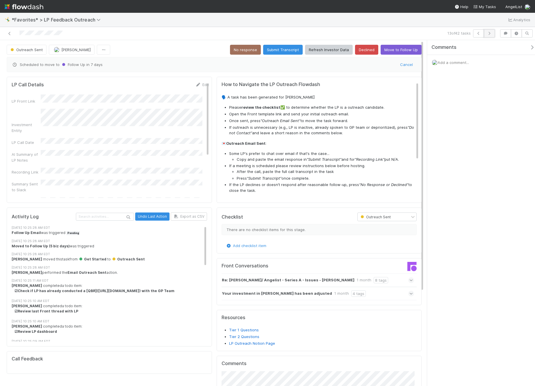
click at [488, 35] on icon "button" at bounding box center [489, 33] width 6 height 3
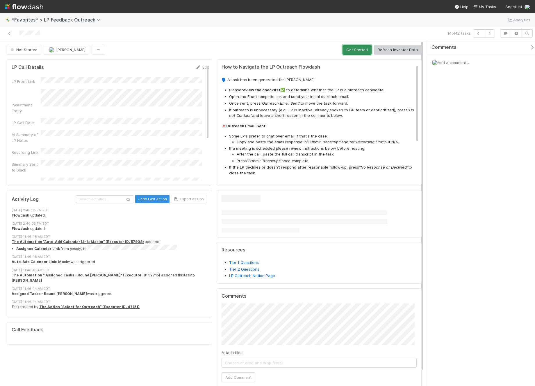
click at [346, 50] on button "Get Started" at bounding box center [356, 50] width 29 height 10
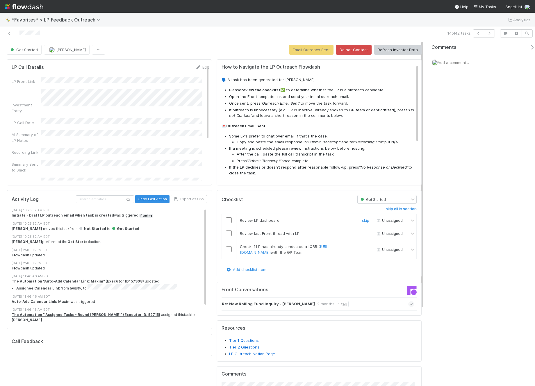
click at [225, 223] on td at bounding box center [229, 220] width 15 height 13
click at [226, 219] on input "checkbox" at bounding box center [229, 220] width 6 height 6
drag, startPoint x: 226, startPoint y: 234, endPoint x: 228, endPoint y: 245, distance: 10.9
click at [226, 235] on input "checkbox" at bounding box center [229, 234] width 6 height 6
click at [229, 257] on td at bounding box center [229, 249] width 15 height 19
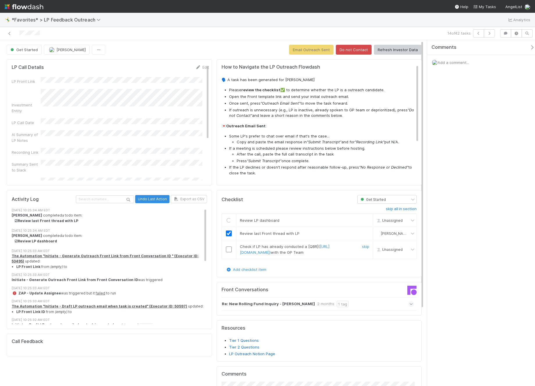
click at [229, 252] on input "checkbox" at bounding box center [229, 250] width 6 height 6
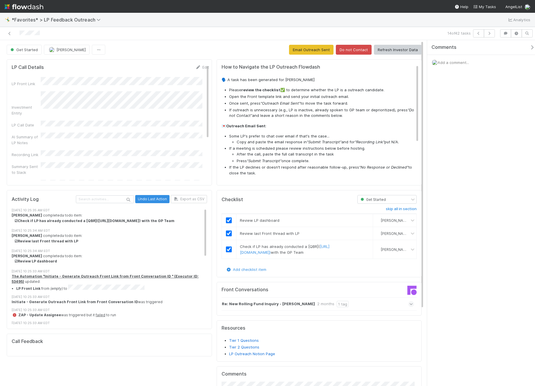
click at [292, 36] on div "14 of 42 tasks" at bounding box center [374, 33] width 247 height 8
click at [315, 50] on button "Email Outreach Sent" at bounding box center [311, 50] width 44 height 10
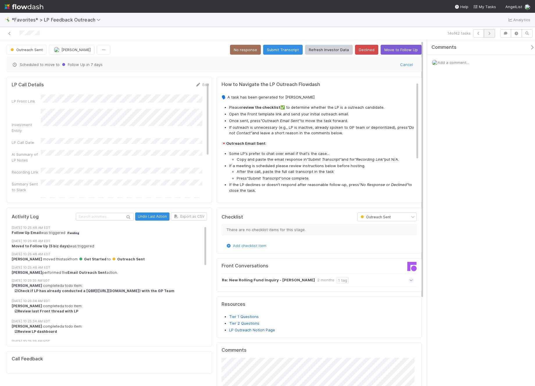
click at [490, 32] on icon "button" at bounding box center [489, 33] width 6 height 3
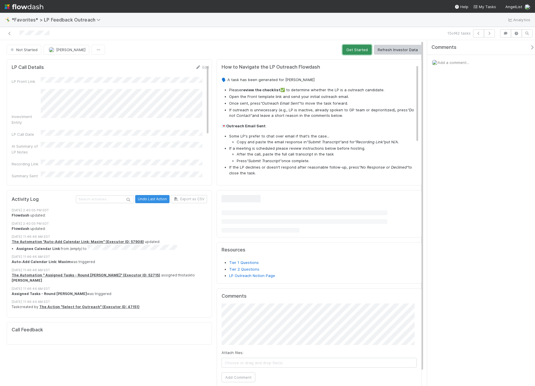
click at [344, 52] on button "Get Started" at bounding box center [356, 50] width 29 height 10
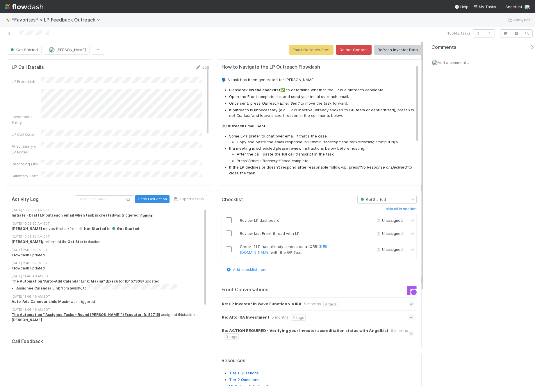
drag, startPoint x: 231, startPoint y: 42, endPoint x: 196, endPoint y: 52, distance: 37.1
click at [231, 42] on div "Get Started [PERSON_NAME] Email Outreach Sent Do not Contact Refresh Investor D…" at bounding box center [214, 276] width 428 height 472
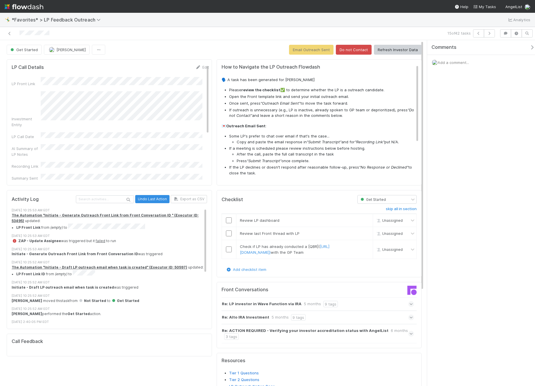
drag, startPoint x: 202, startPoint y: 25, endPoint x: 122, endPoint y: 72, distance: 92.8
click at [202, 25] on div "🤸‍♂️ *Favorites* > LP Feedback Outreach Analytics" at bounding box center [267, 20] width 535 height 14
click at [228, 219] on input "checkbox" at bounding box center [229, 220] width 6 height 6
drag, startPoint x: 227, startPoint y: 230, endPoint x: 226, endPoint y: 246, distance: 16.4
click at [228, 231] on td at bounding box center [229, 233] width 15 height 13
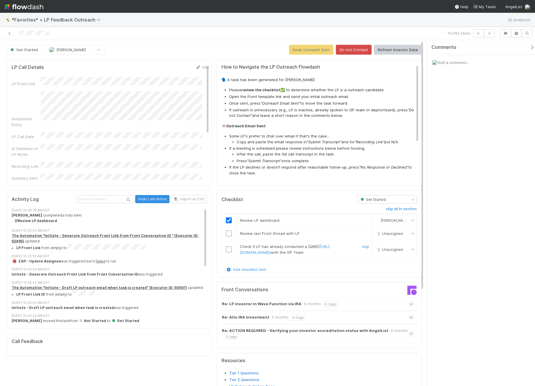
click at [228, 252] on input "checkbox" at bounding box center [229, 250] width 6 height 6
click at [226, 233] on input "checkbox" at bounding box center [229, 234] width 6 height 6
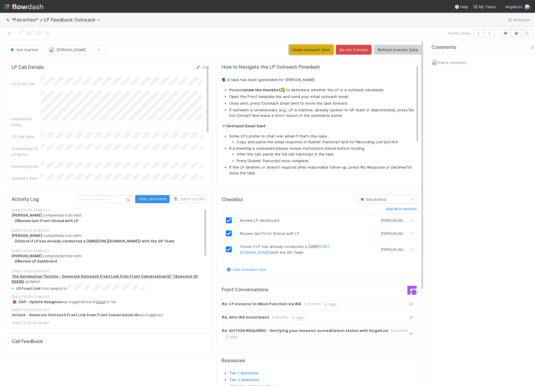
click at [313, 47] on button "Email Outreach Sent" at bounding box center [311, 50] width 44 height 10
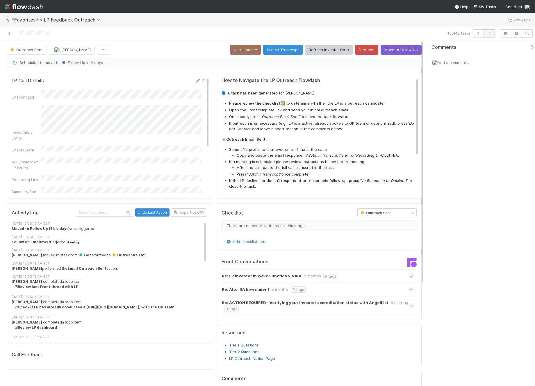
click at [493, 33] on button "button" at bounding box center [489, 33] width 11 height 8
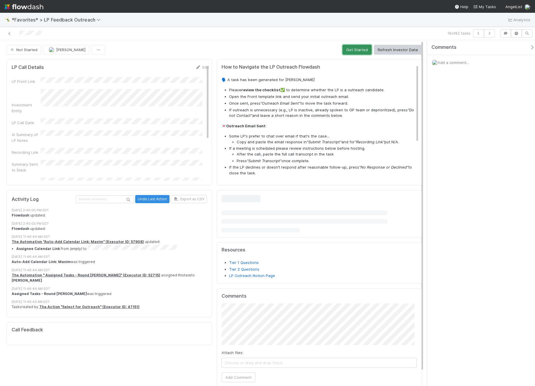
click at [356, 52] on button "Get Started" at bounding box center [356, 50] width 29 height 10
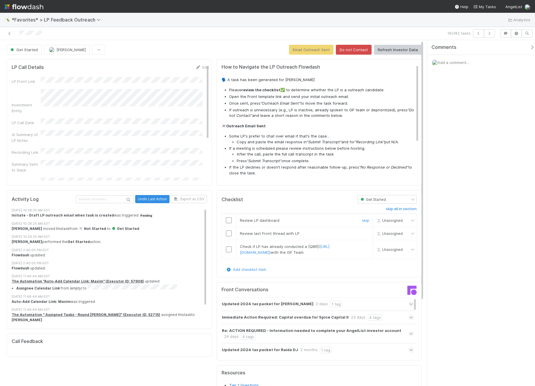
drag, startPoint x: 227, startPoint y: 221, endPoint x: 227, endPoint y: 234, distance: 13.7
click at [227, 221] on input "checkbox" at bounding box center [229, 220] width 6 height 6
click at [227, 235] on input "checkbox" at bounding box center [229, 234] width 6 height 6
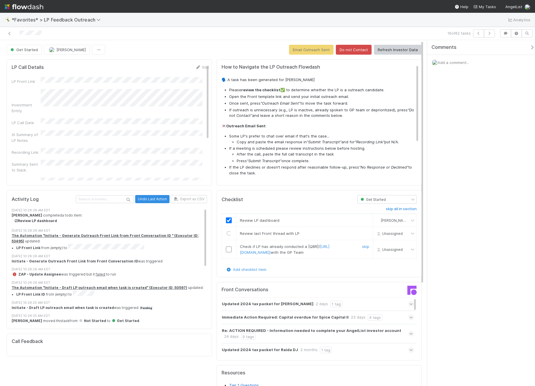
click at [227, 251] on input "checkbox" at bounding box center [229, 250] width 6 height 6
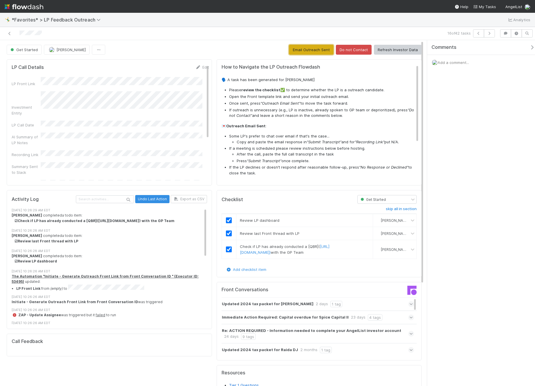
click at [315, 50] on button "Email Outreach Sent" at bounding box center [311, 50] width 44 height 10
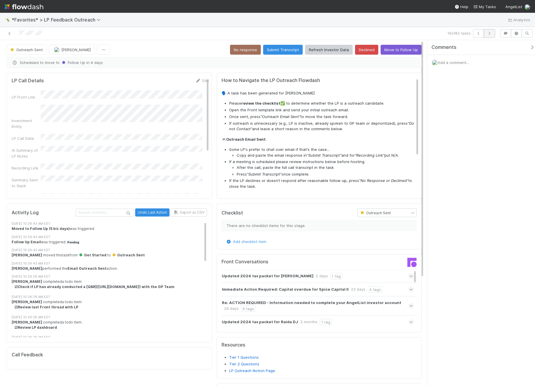
click at [492, 31] on button "button" at bounding box center [489, 33] width 11 height 8
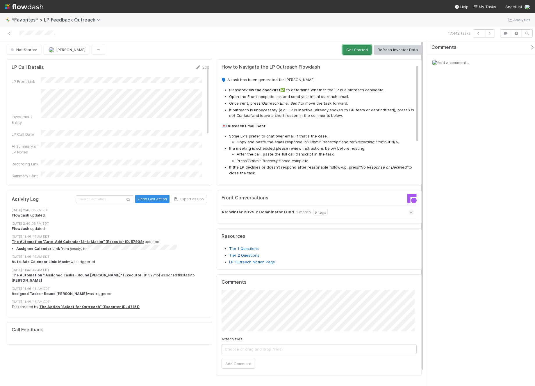
click at [353, 48] on button "Get Started" at bounding box center [356, 50] width 29 height 10
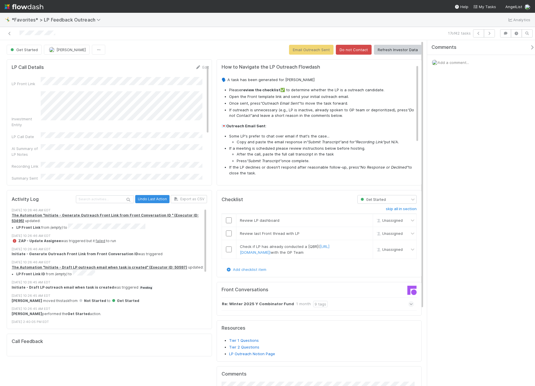
click at [109, 76] on form "LP Call Details Edit LP Front Link Investment Entity LP Call Date AI Summary of…" at bounding box center [110, 173] width 197 height 218
drag, startPoint x: 260, startPoint y: 35, endPoint x: 293, endPoint y: 37, distance: 32.3
click at [260, 35] on div "17 of 42 tasks" at bounding box center [374, 33] width 247 height 8
click at [226, 219] on input "checkbox" at bounding box center [229, 220] width 6 height 6
click at [228, 237] on td at bounding box center [229, 233] width 15 height 13
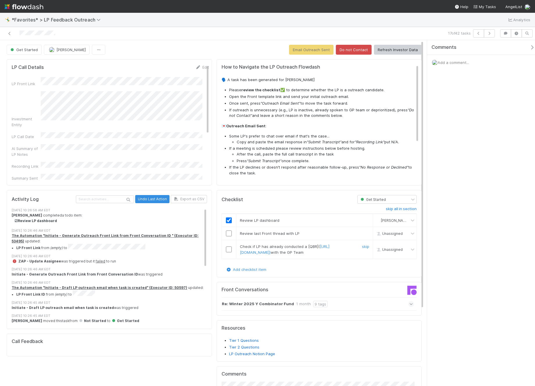
click at [227, 233] on input "checkbox" at bounding box center [229, 234] width 6 height 6
click at [229, 252] on input "checkbox" at bounding box center [229, 250] width 6 height 6
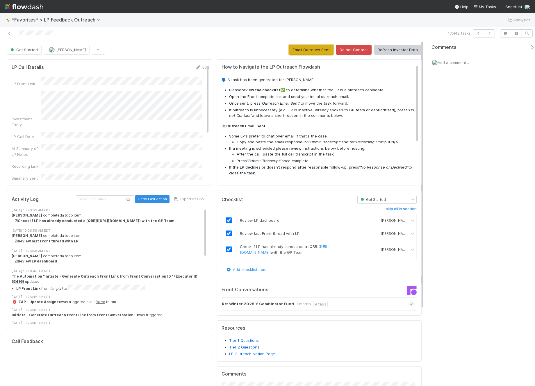
click at [310, 49] on button "Email Outreach Sent" at bounding box center [311, 50] width 44 height 10
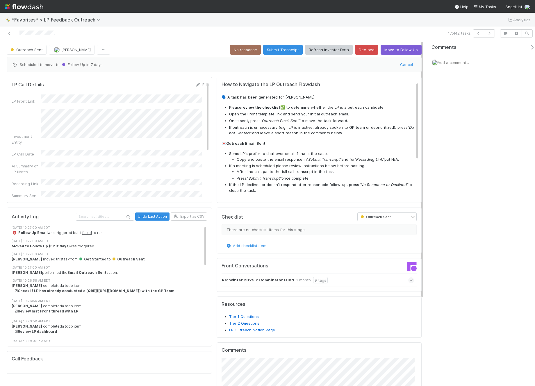
click at [131, 75] on div "LP Call Details Edit LP Front Link Investment Entity LP Call Date AI Summary of…" at bounding box center [109, 262] width 210 height 376
click at [492, 34] on button "button" at bounding box center [489, 33] width 11 height 8
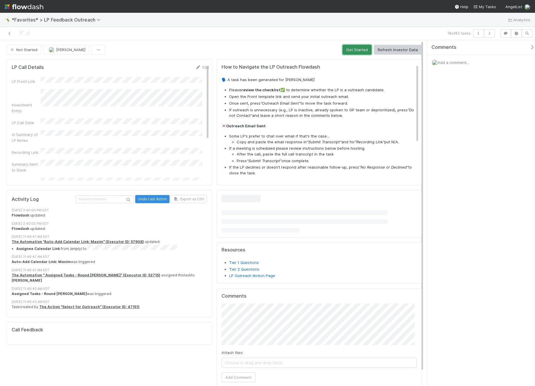
click at [343, 52] on button "Get Started" at bounding box center [356, 50] width 29 height 10
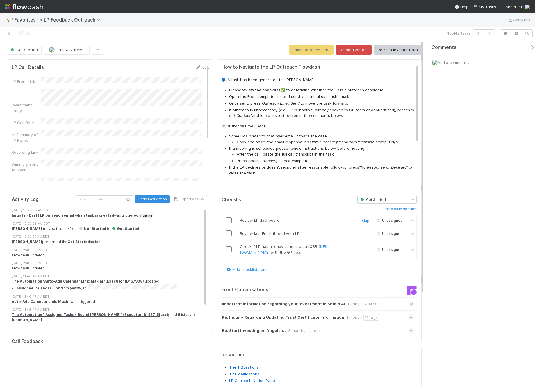
click at [227, 222] on input "checkbox" at bounding box center [229, 220] width 6 height 6
click at [228, 233] on input "checkbox" at bounding box center [229, 234] width 6 height 6
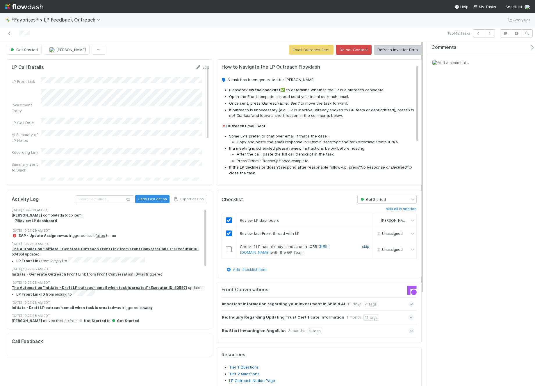
checkbox input "true"
drag, startPoint x: 226, startPoint y: 251, endPoint x: 222, endPoint y: 229, distance: 23.0
click at [226, 251] on input "checkbox" at bounding box center [229, 250] width 6 height 6
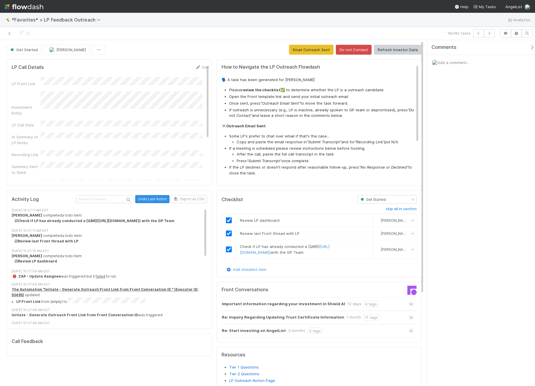
click at [65, 76] on form "LP Call Details Edit LP Front Link Investment Entity LP Call Date AI Summary of…" at bounding box center [110, 167] width 197 height 206
click at [253, 29] on div "18 of 42 tasks" at bounding box center [267, 33] width 535 height 13
click at [318, 48] on button "Email Outreach Sent" at bounding box center [311, 50] width 44 height 10
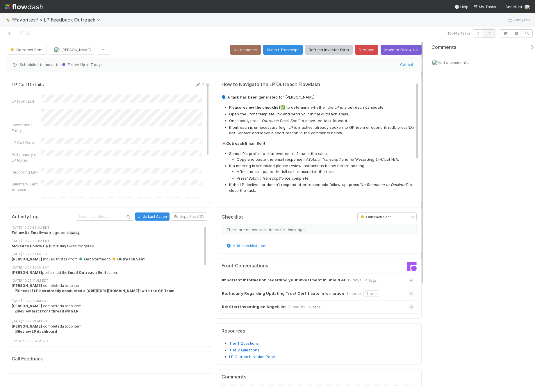
click at [491, 32] on icon "button" at bounding box center [489, 33] width 6 height 3
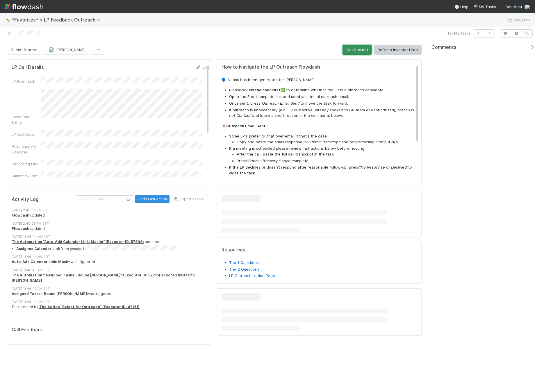
click at [342, 51] on button "Get Started" at bounding box center [356, 50] width 29 height 10
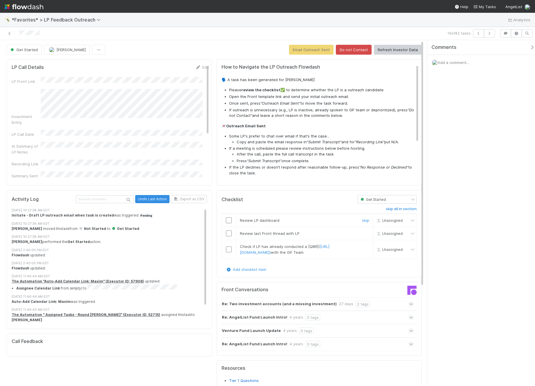
click at [226, 222] on input "checkbox" at bounding box center [229, 220] width 6 height 6
click at [226, 236] on input "checkbox" at bounding box center [229, 234] width 6 height 6
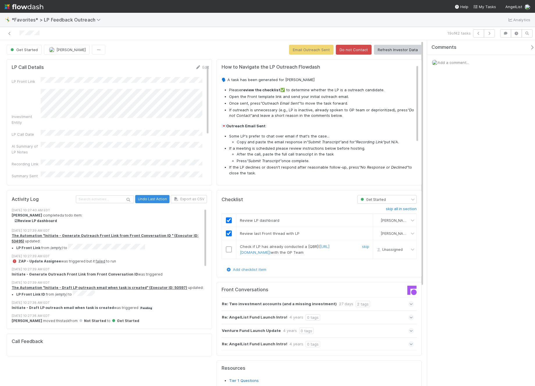
click at [228, 249] on td at bounding box center [229, 249] width 15 height 19
click at [228, 251] on input "checkbox" at bounding box center [229, 250] width 6 height 6
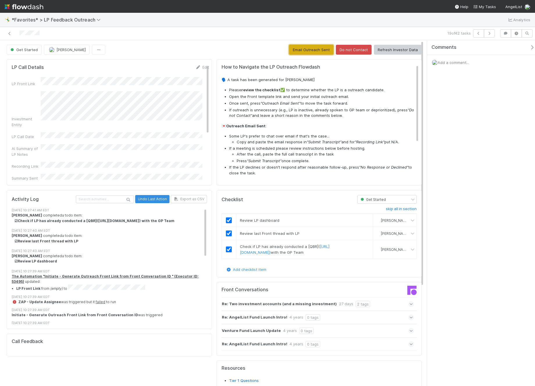
click at [312, 49] on button "Email Outreach Sent" at bounding box center [311, 50] width 44 height 10
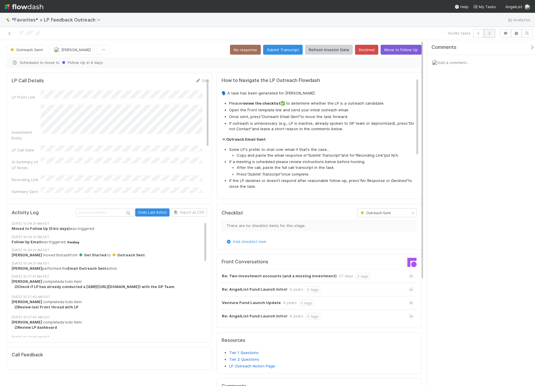
click at [494, 35] on button "button" at bounding box center [489, 33] width 11 height 8
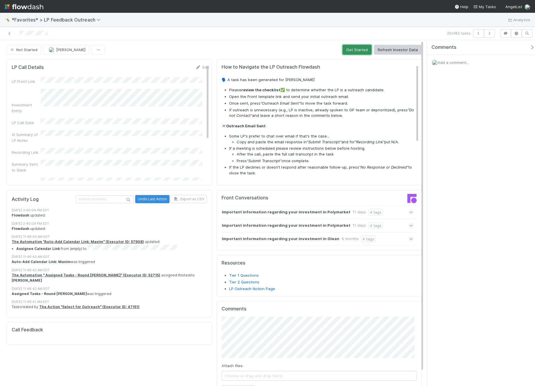
click at [354, 51] on button "Get Started" at bounding box center [356, 50] width 29 height 10
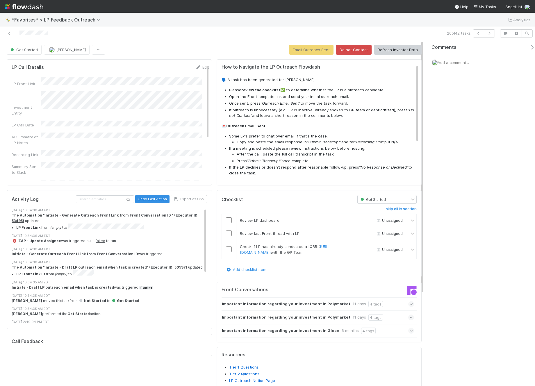
drag, startPoint x: 282, startPoint y: 34, endPoint x: 206, endPoint y: 37, distance: 75.4
click at [281, 34] on div "20 of 42 tasks" at bounding box center [374, 33] width 247 height 8
click at [229, 220] on input "checkbox" at bounding box center [229, 220] width 6 height 6
click at [228, 233] on input "checkbox" at bounding box center [229, 234] width 6 height 6
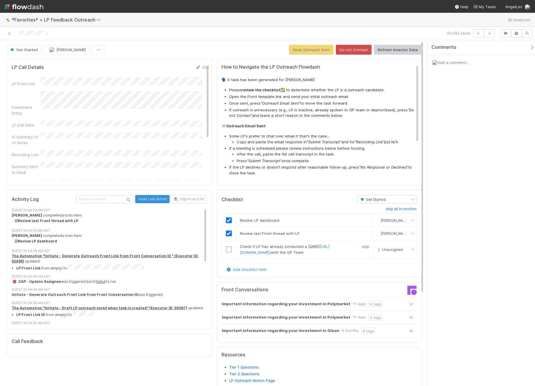
drag, startPoint x: 228, startPoint y: 253, endPoint x: 245, endPoint y: 161, distance: 93.7
click at [228, 252] on input "checkbox" at bounding box center [229, 250] width 6 height 6
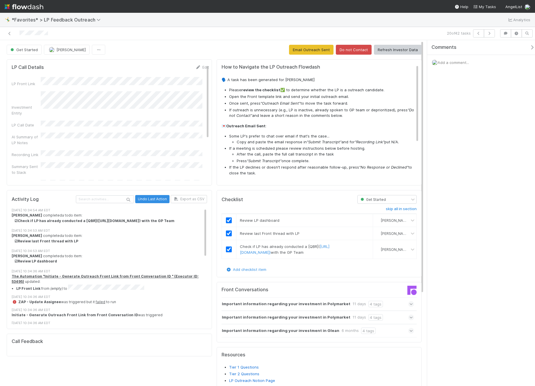
click at [237, 43] on div "Get Started [PERSON_NAME] Email Outreach Sent Do not Contact Refresh Investor D…" at bounding box center [214, 273] width 428 height 466
click at [258, 47] on div "Get Started [PERSON_NAME] Email Outreach Sent Do not Contact Refresh Investor D…" at bounding box center [214, 50] width 415 height 10
click at [297, 50] on button "Email Outreach Sent" at bounding box center [311, 50] width 44 height 10
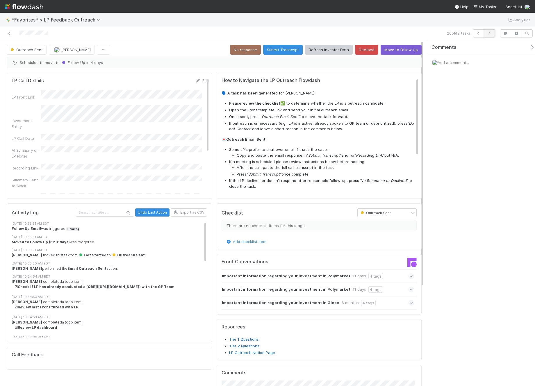
click at [492, 33] on icon "button" at bounding box center [489, 33] width 6 height 3
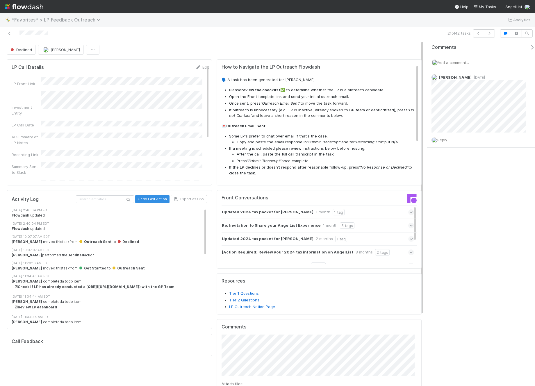
click at [34, 22] on span "*Favorites* > LP Feedback Outreach" at bounding box center [58, 20] width 92 height 6
drag, startPoint x: 232, startPoint y: 29, endPoint x: 52, endPoint y: 13, distance: 181.3
click at [232, 28] on div "Search workflows" at bounding box center [267, 193] width 535 height 386
click at [17, 5] on img at bounding box center [24, 7] width 39 height 10
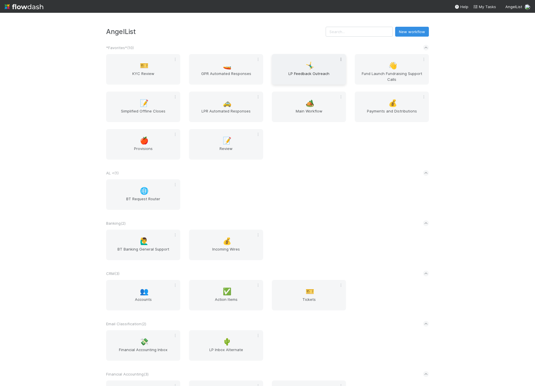
click at [338, 61] on icon at bounding box center [341, 60] width 6 height 4
click at [274, 67] on div "Unfavorite Leave" at bounding box center [267, 193] width 535 height 386
click at [286, 66] on div "🤸‍♂️ LP Feedback Outreach" at bounding box center [309, 69] width 74 height 31
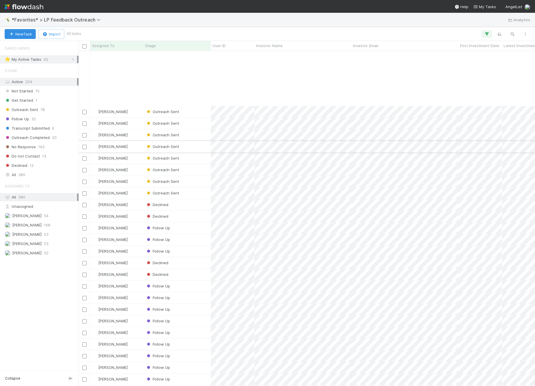
scroll to position [158, 0]
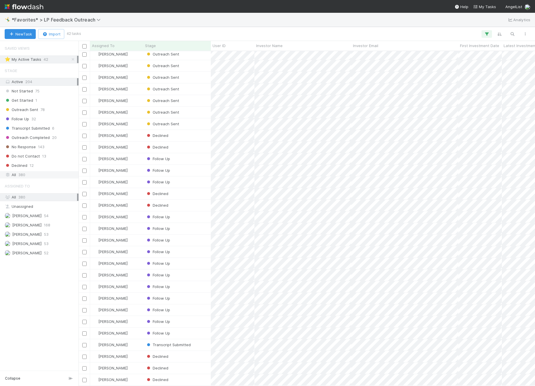
click at [30, 172] on div "All 380" at bounding box center [41, 174] width 72 height 7
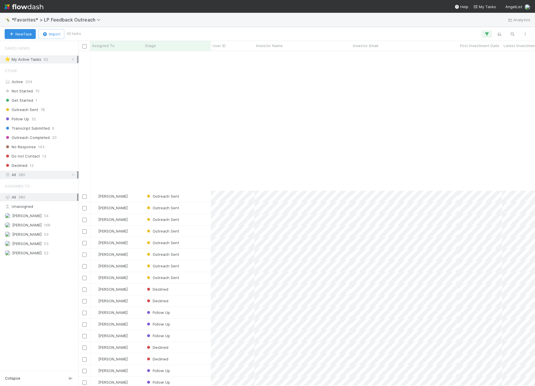
scroll to position [158, 0]
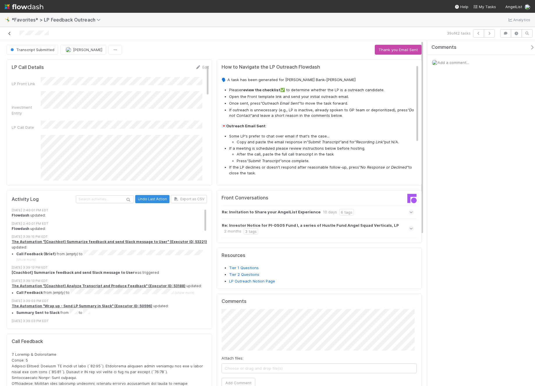
click at [10, 31] on link at bounding box center [10, 34] width 6 height 6
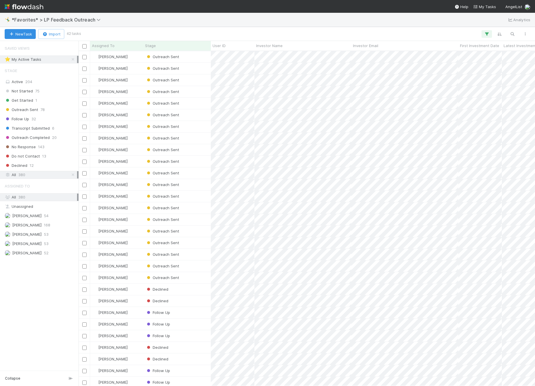
scroll to position [331, 452]
click at [509, 35] on icon "button" at bounding box center [512, 33] width 6 height 5
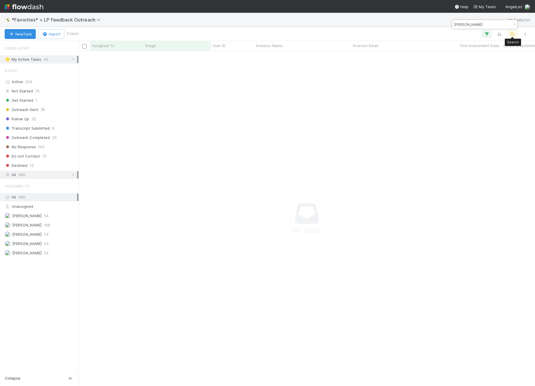
type input "[PERSON_NAME]"
click at [469, 25] on input "ben" at bounding box center [482, 24] width 58 height 7
click at [469, 26] on input "ben" at bounding box center [482, 24] width 58 height 7
click at [468, 26] on input "ben" at bounding box center [482, 24] width 58 height 7
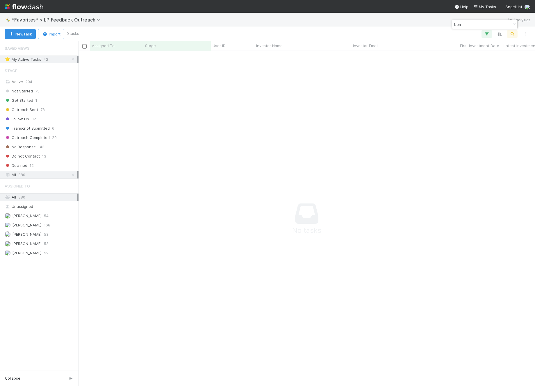
paste input "[EMAIL_ADDRESS][DOMAIN_NAME]"
click at [467, 27] on input "[EMAIL_ADDRESS][DOMAIN_NAME]" at bounding box center [482, 24] width 58 height 7
paste input
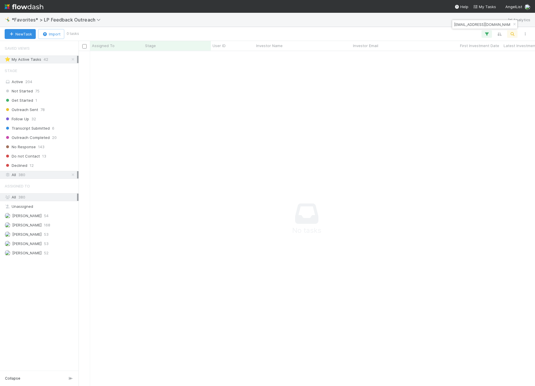
type input "[EMAIL_ADDRESS][DOMAIN_NAME]"
click at [76, 59] on div "⭐ My Active Tasks 42" at bounding box center [41, 59] width 72 height 7
click at [70, 61] on div "⭐ My Active Tasks 42" at bounding box center [41, 59] width 72 height 7
click at [73, 59] on icon at bounding box center [73, 60] width 6 height 4
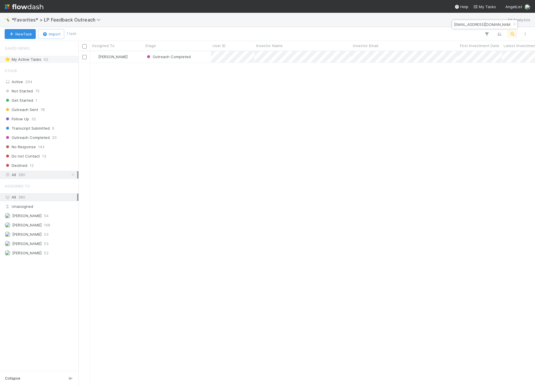
click at [204, 117] on div "[PERSON_NAME] Outreach Completed [DATE] 6:57:15 PM [DATE] 2:40:02 PM" at bounding box center [306, 218] width 456 height 335
click at [326, 63] on div "[PERSON_NAME] Outreach Completed [DATE] 6:57:15 PM [DATE] 2:40:02 PM" at bounding box center [306, 218] width 456 height 335
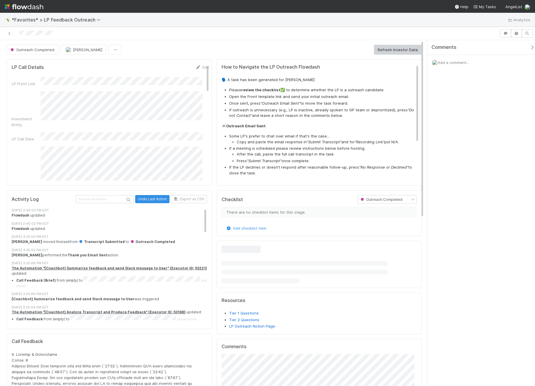
click at [364, 26] on div "🤸‍♂️ *Favorites* > LP Feedback Outreach Analytics" at bounding box center [267, 20] width 535 height 14
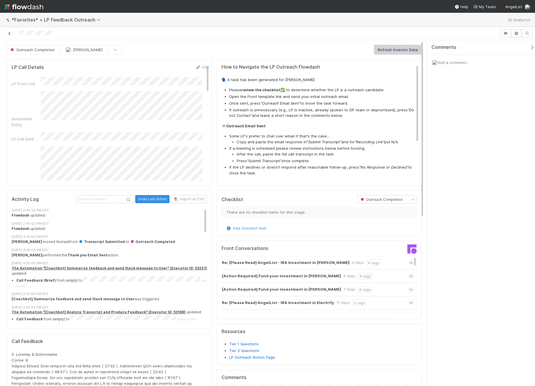
click at [7, 32] on icon at bounding box center [10, 34] width 6 height 4
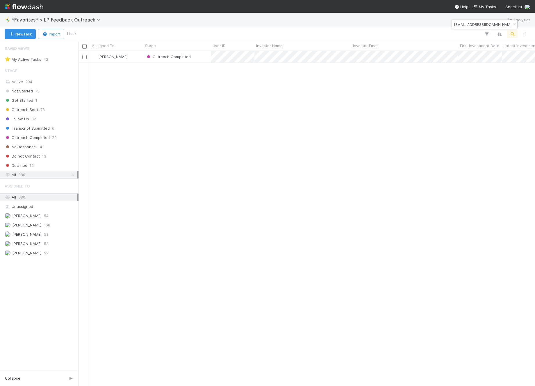
scroll to position [331, 452]
click at [30, 235] on span "[PERSON_NAME]" at bounding box center [26, 234] width 29 height 5
drag, startPoint x: 312, startPoint y: 139, endPoint x: 276, endPoint y: 107, distance: 48.2
click at [307, 133] on div "[PERSON_NAME] Outreach Completed [DATE] 6:57:15 PM [DATE] 2:40:02 PM" at bounding box center [306, 218] width 456 height 335
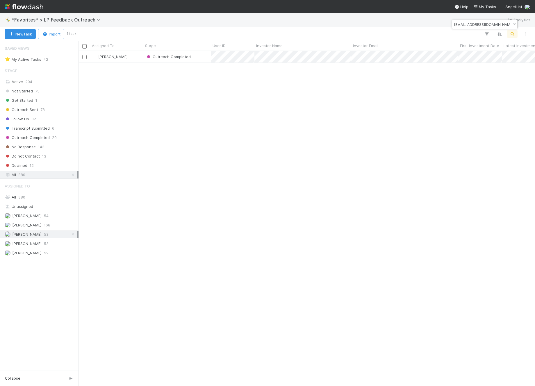
click at [514, 26] on icon "button" at bounding box center [514, 24] width 6 height 3
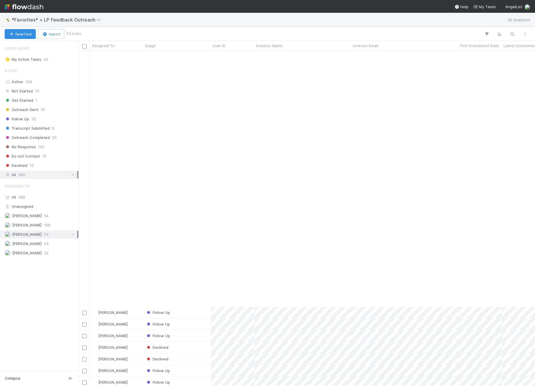
scroll to position [286, 0]
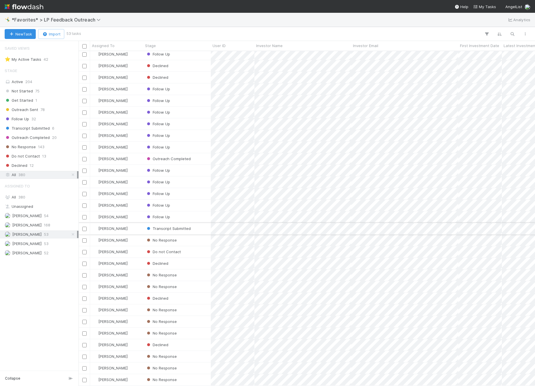
click at [205, 226] on div "Transcript Submitted" at bounding box center [176, 228] width 67 height 11
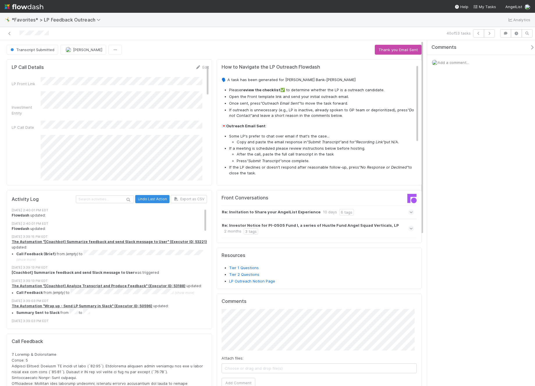
click at [309, 38] on div "40 of 53 tasks" at bounding box center [267, 33] width 535 height 13
click at [400, 51] on button "Thank you Email Sent" at bounding box center [398, 50] width 47 height 10
click at [262, 43] on div "Transcript Submitted [PERSON_NAME] Loading... LP Call Details Edit LP Front Lin…" at bounding box center [214, 390] width 428 height 700
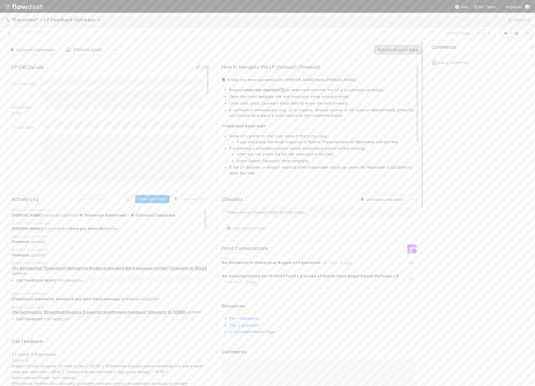
click at [11, 6] on img at bounding box center [24, 7] width 39 height 10
